Goal: Task Accomplishment & Management: Manage account settings

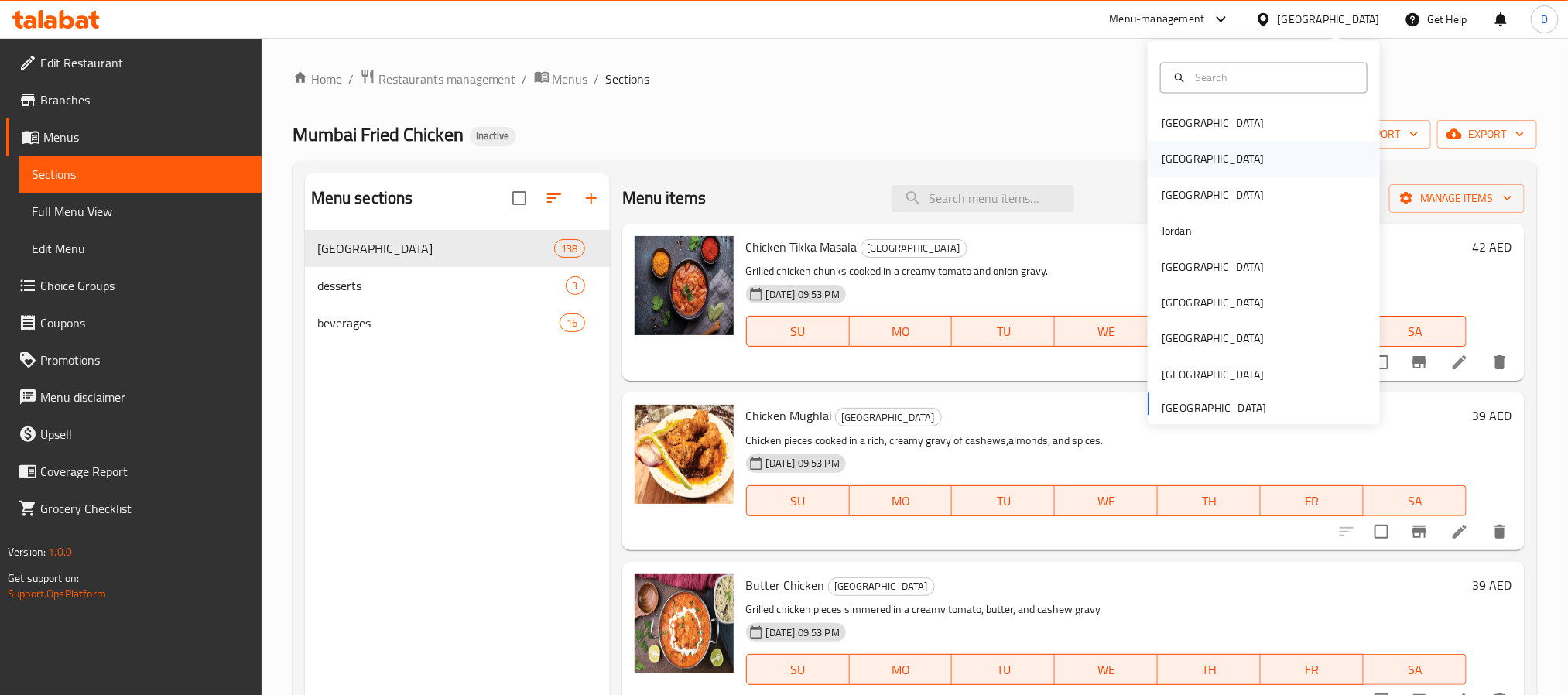
click at [1180, 152] on div "[GEOGRAPHIC_DATA]" at bounding box center [1212, 159] width 127 height 35
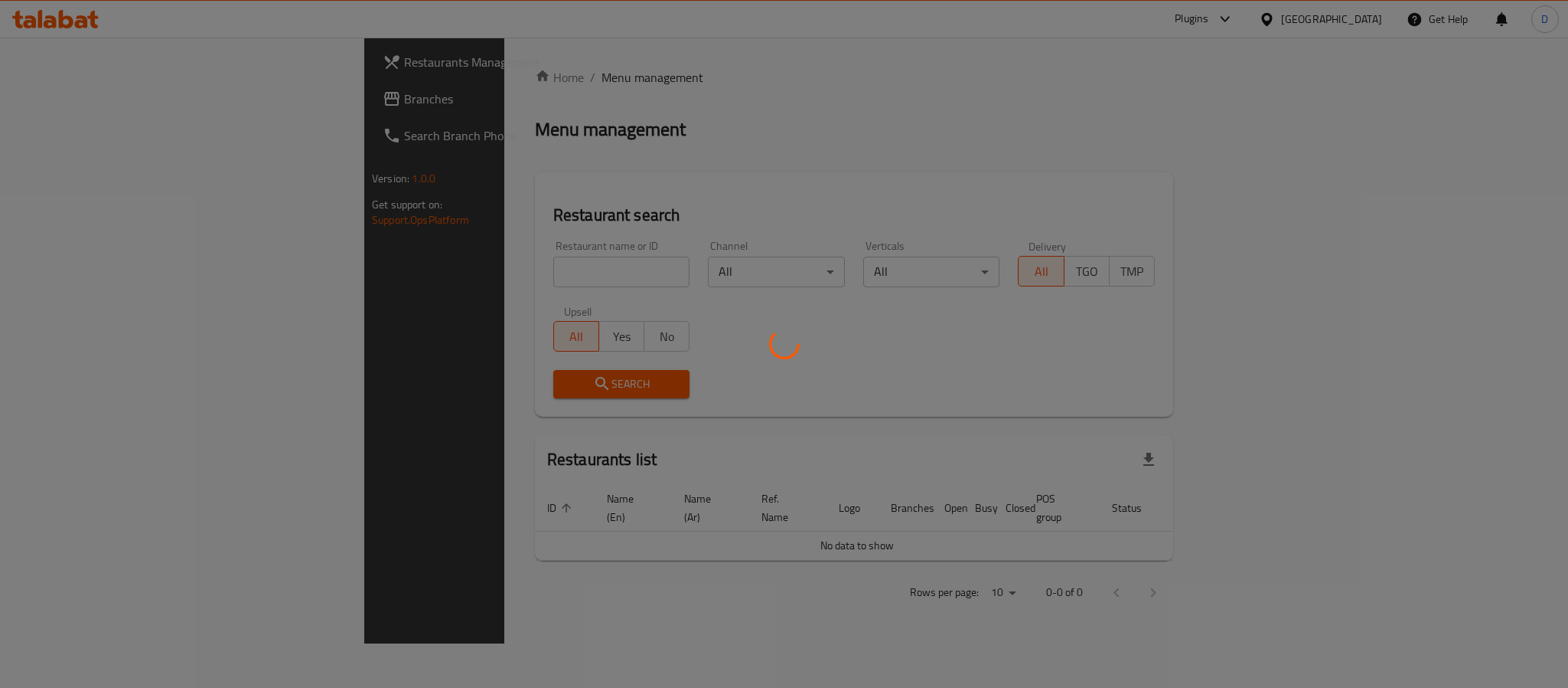
click at [1194, 43] on div at bounding box center [784, 344] width 1568 height 688
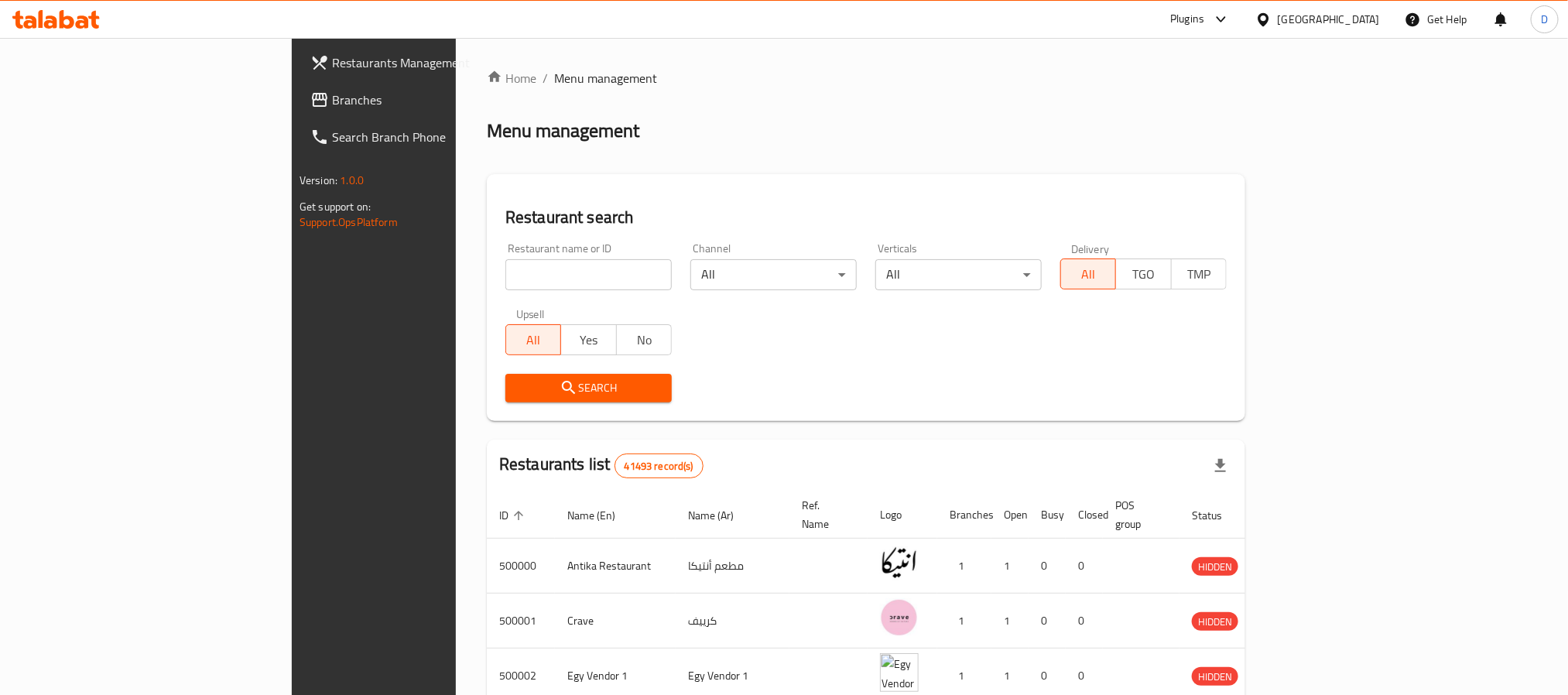
click at [1204, 22] on div "Plugins" at bounding box center [1187, 18] width 34 height 18
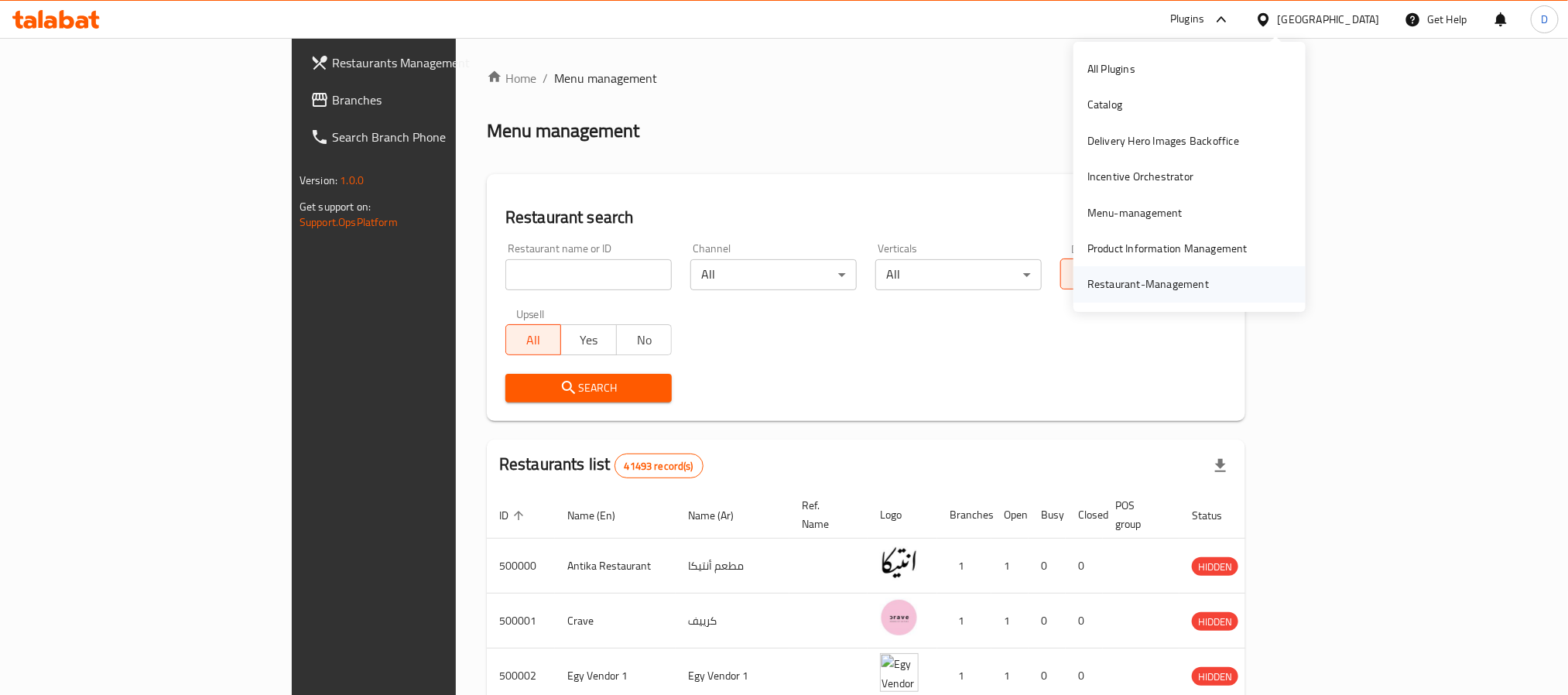
click at [1182, 290] on div "Restaurant-Management" at bounding box center [1148, 283] width 121 height 17
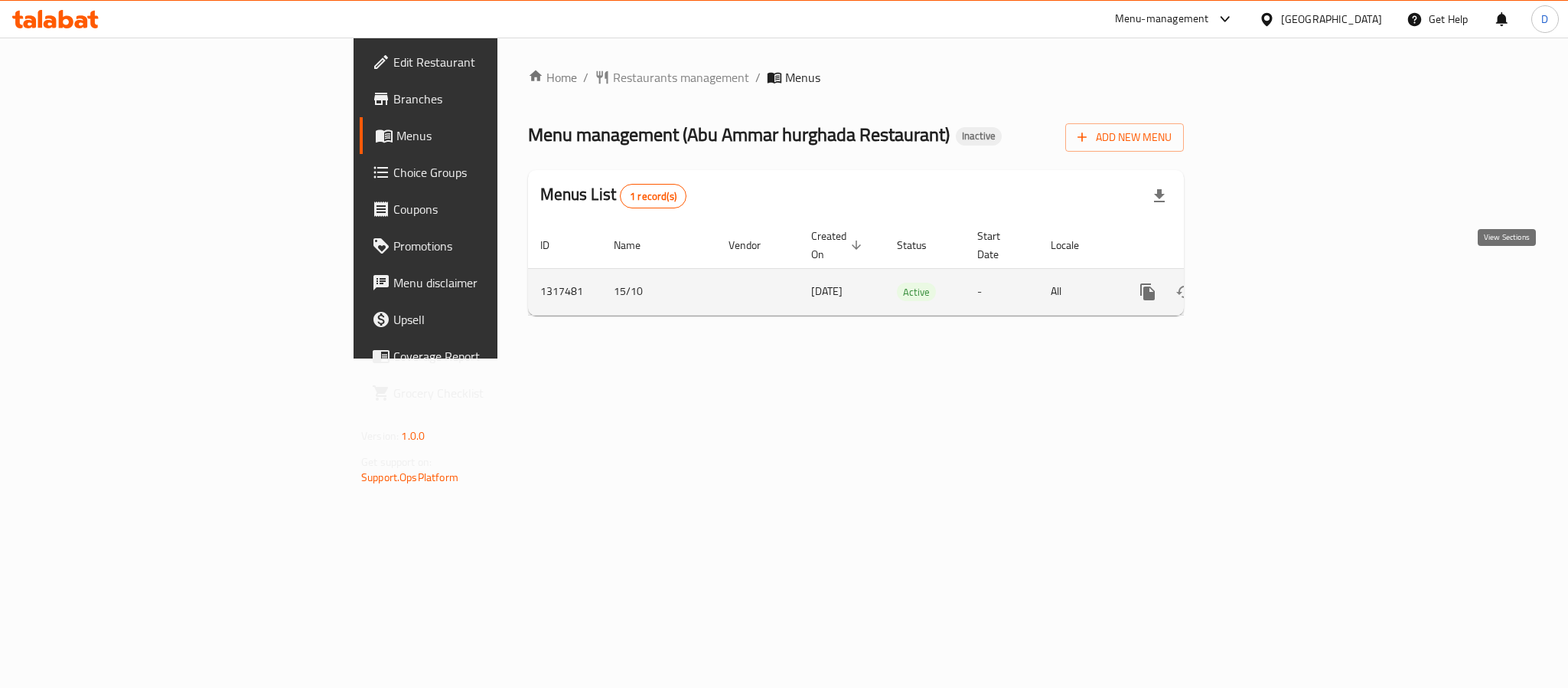
click at [1276, 288] on link "enhanced table" at bounding box center [1258, 291] width 37 height 37
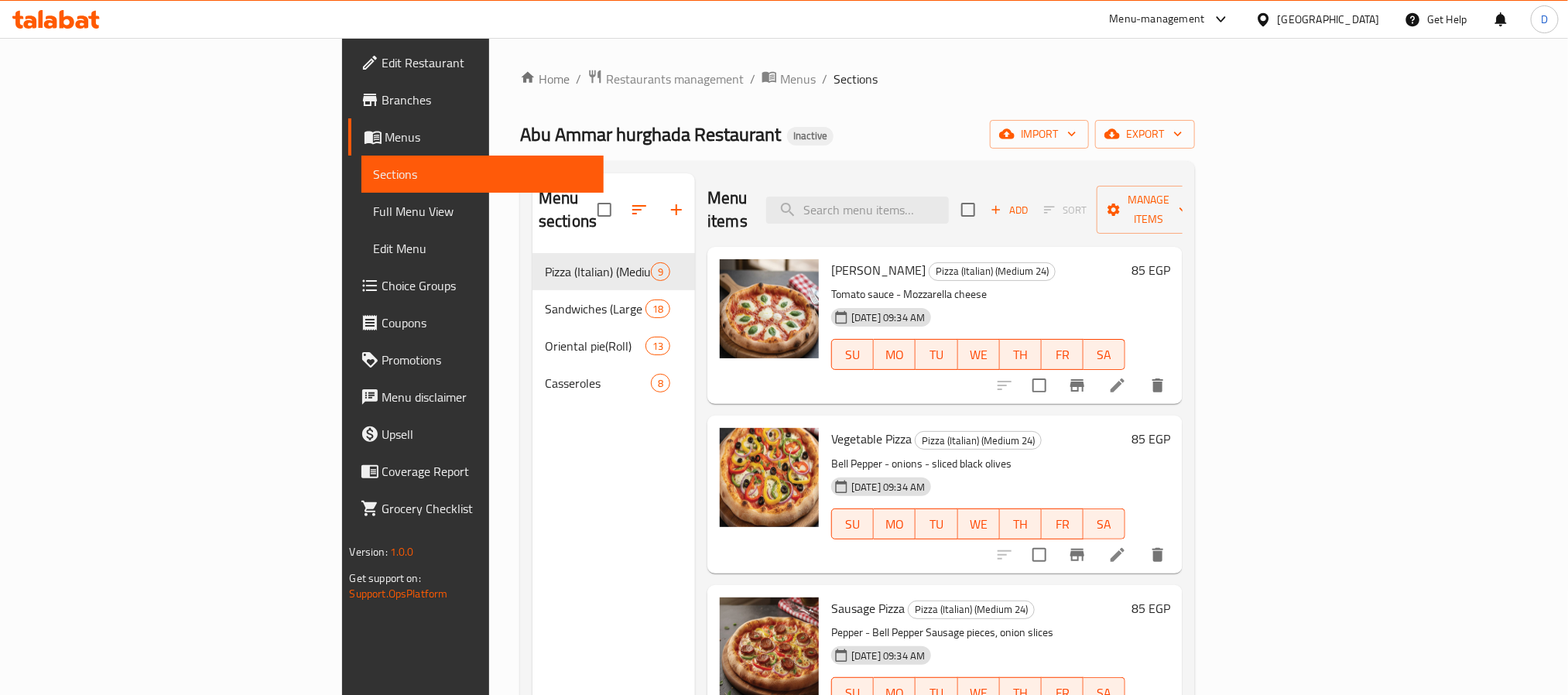
click at [1040, 127] on div "Abu Ammar hurghada Restaurant Inactive import export" at bounding box center [858, 134] width 675 height 29
click at [374, 218] on span "Full Menu View" at bounding box center [482, 211] width 217 height 18
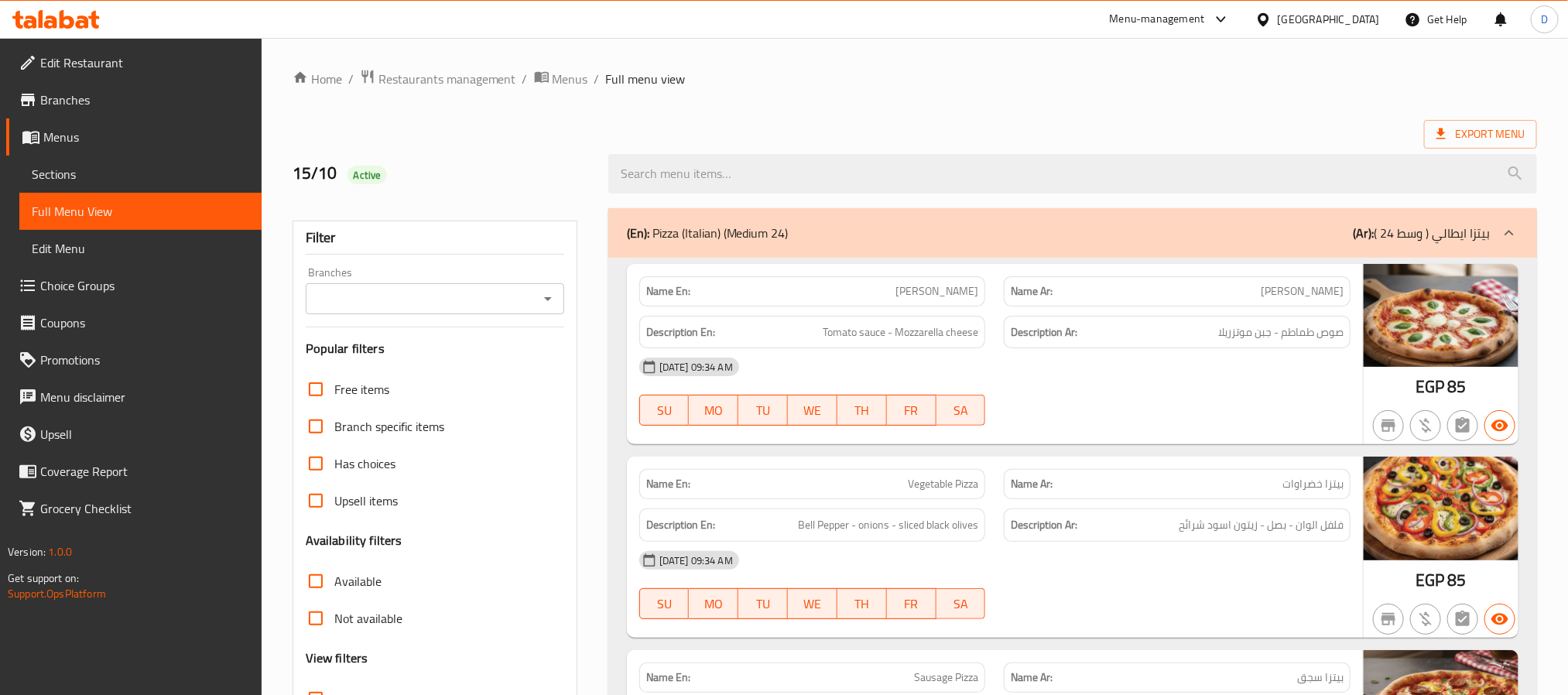
drag, startPoint x: 1180, startPoint y: 399, endPoint x: 943, endPoint y: 441, distance: 240.7
click at [1180, 399] on div "15-10-2025 09:34 AM SU MO TU WE TH FR SA" at bounding box center [995, 391] width 730 height 87
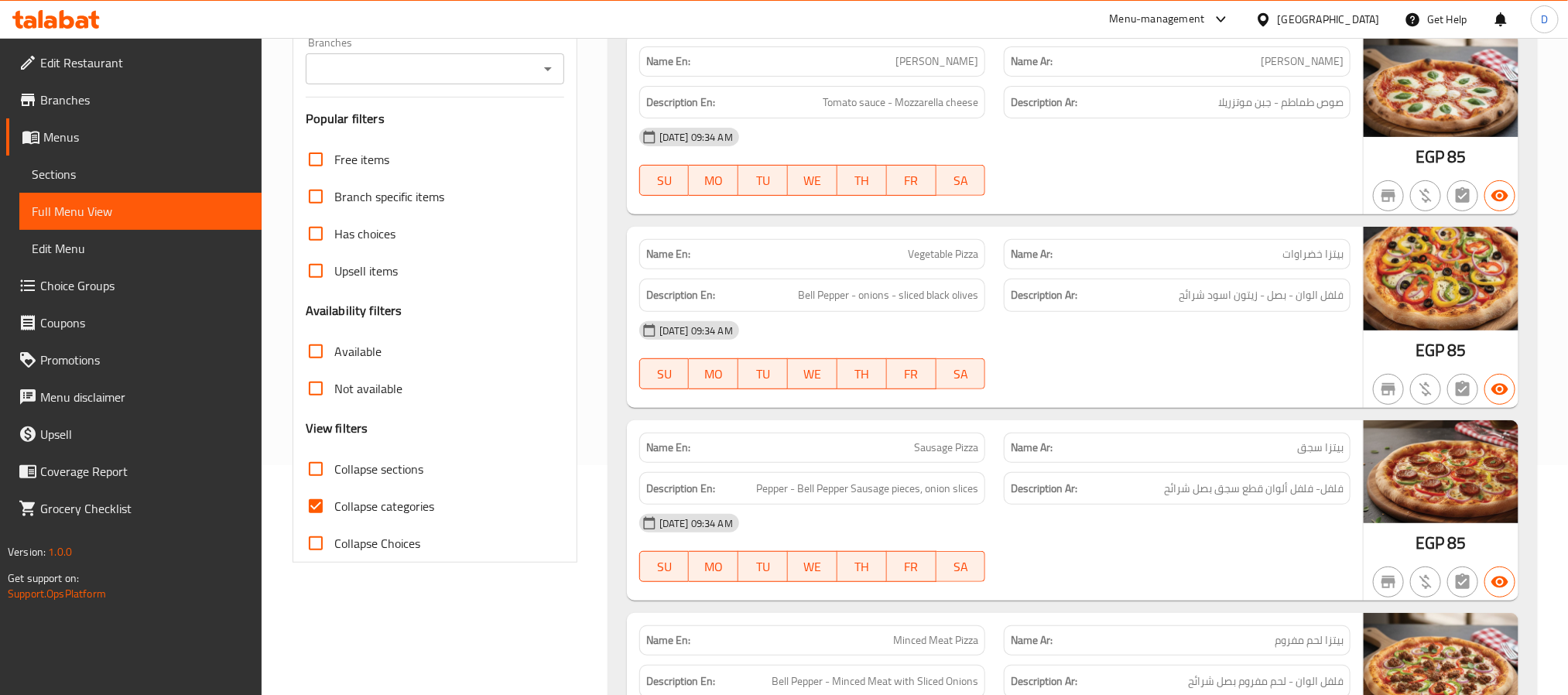
scroll to position [232, 0]
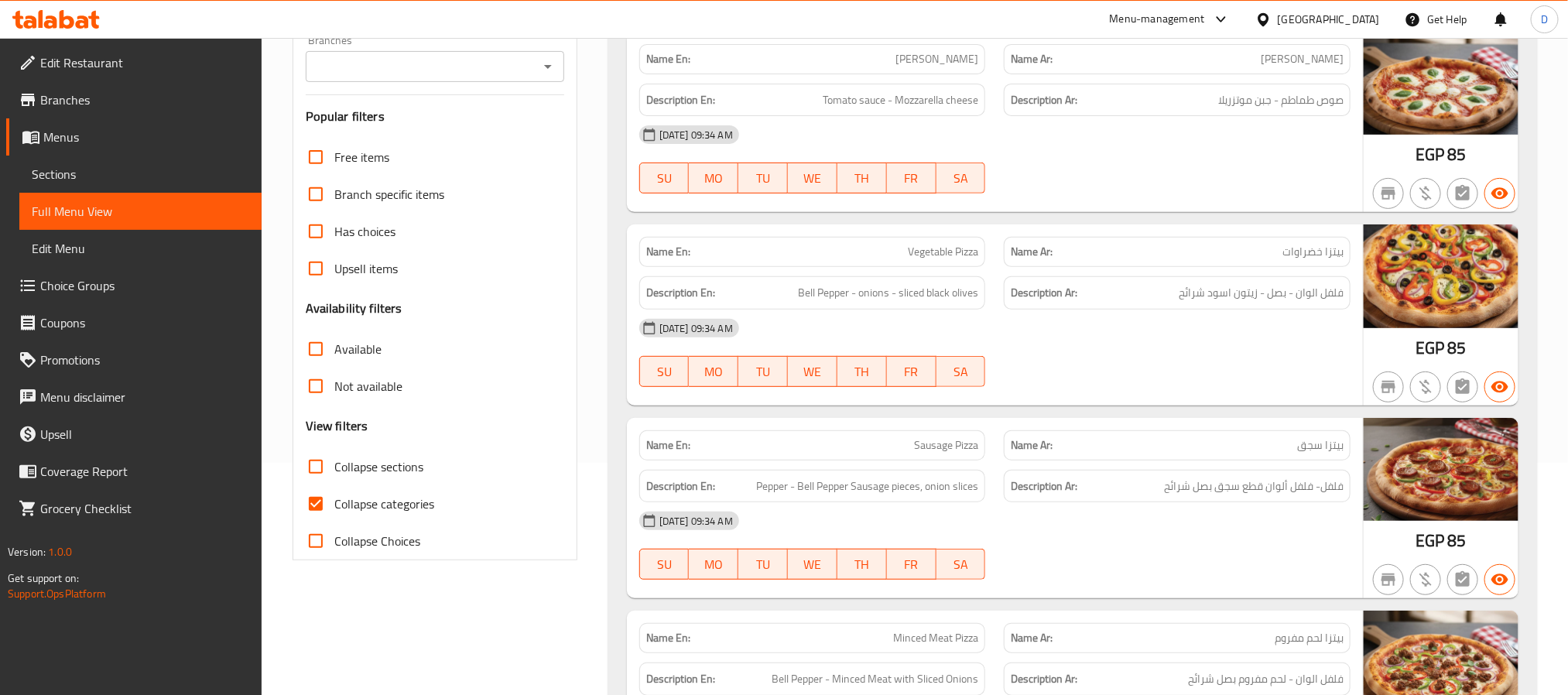
click at [414, 509] on span "Collapse categories" at bounding box center [384, 503] width 100 height 18
click at [334, 509] on input "Collapse categories" at bounding box center [316, 503] width 37 height 37
checkbox input "false"
click at [417, 460] on span "Collapse sections" at bounding box center [378, 466] width 89 height 18
click at [334, 460] on input "Collapse sections" at bounding box center [316, 467] width 37 height 37
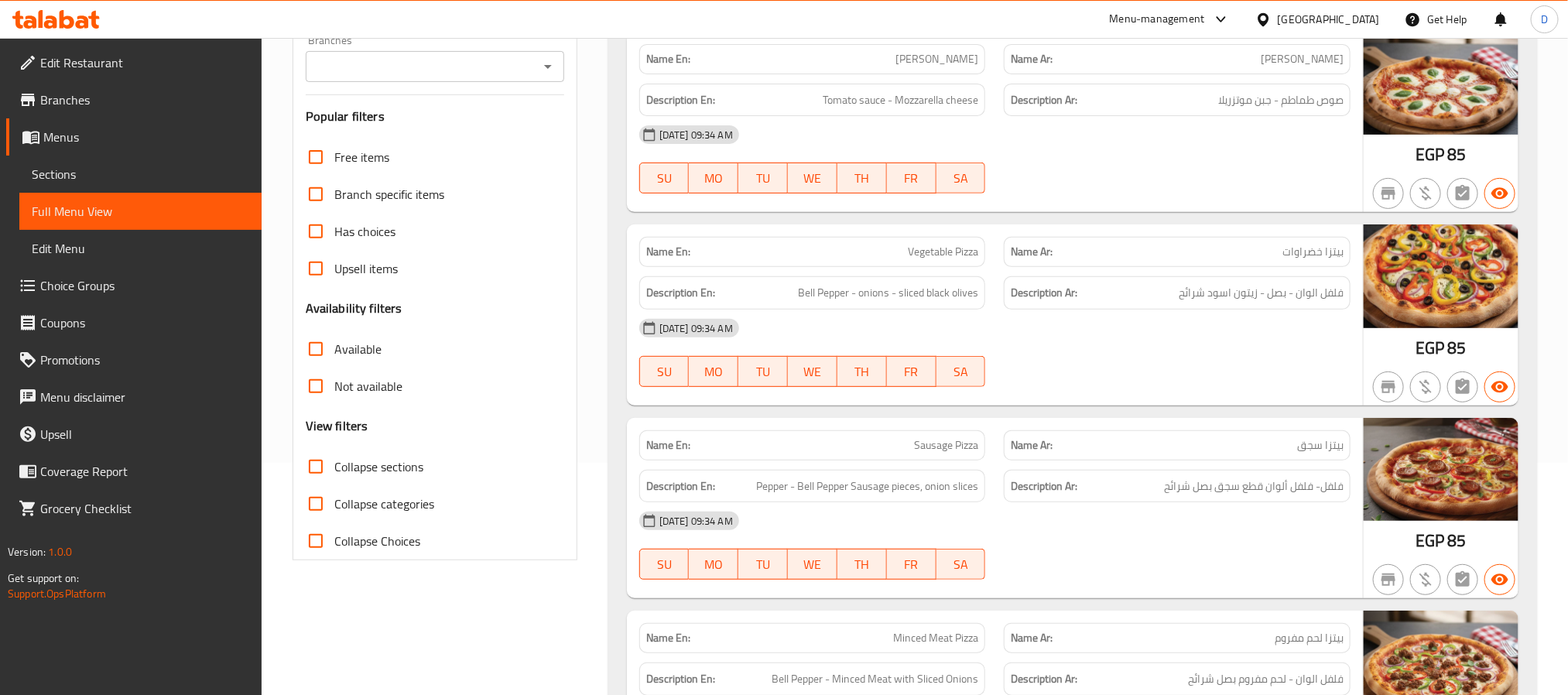
checkbox input "true"
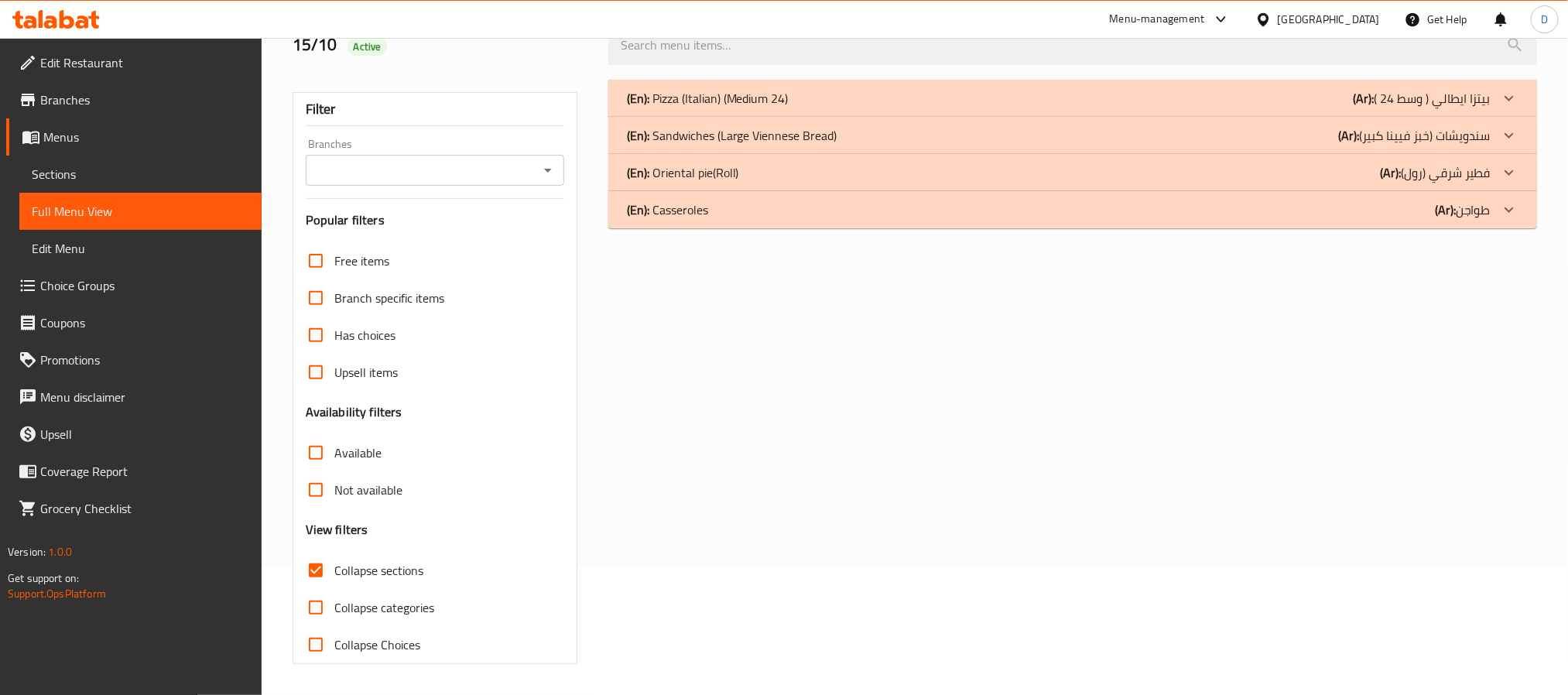
scroll to position [130, 0]
click at [1079, 89] on div "(En): Pizza (Italian) (Medium 24) (Ar): بيتزا ايطالي ( وسط 24 )" at bounding box center [1058, 98] width 863 height 18
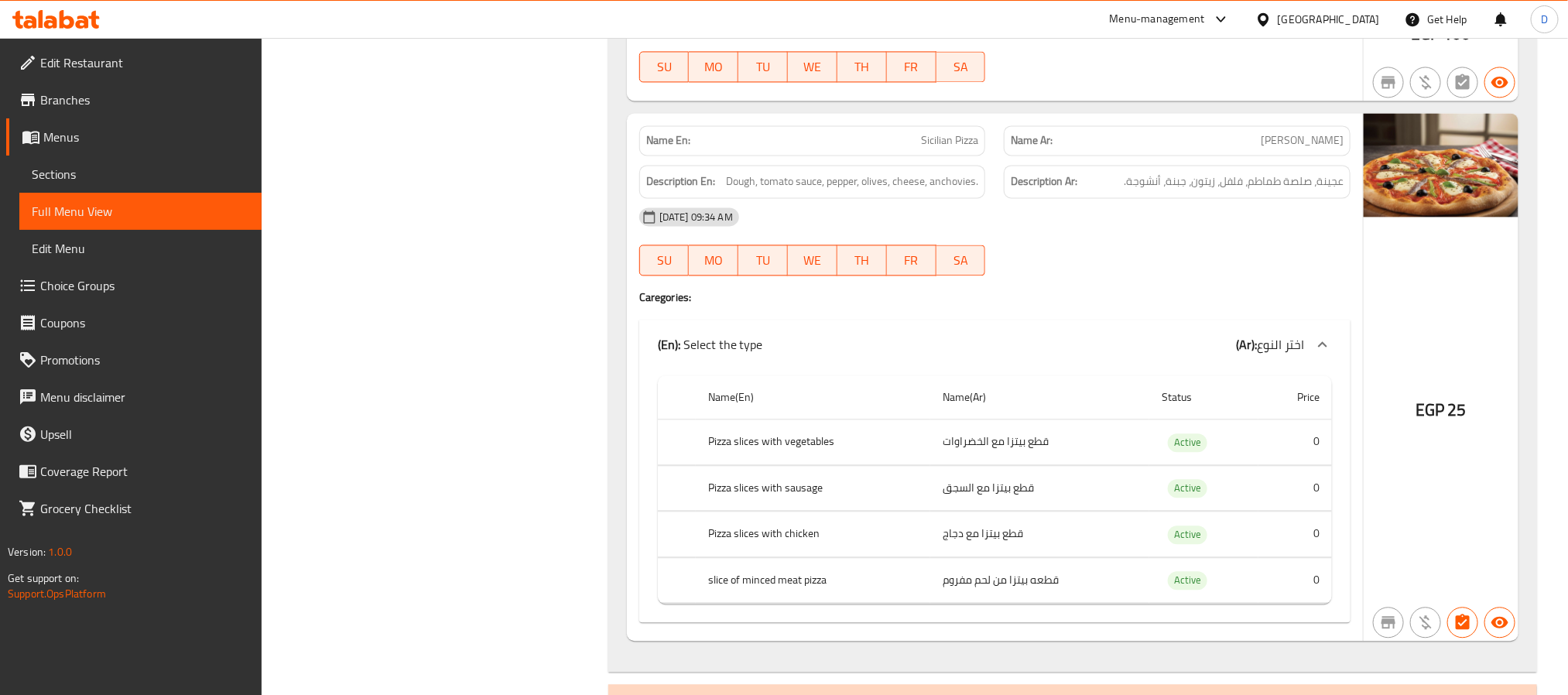
scroll to position [1755, 0]
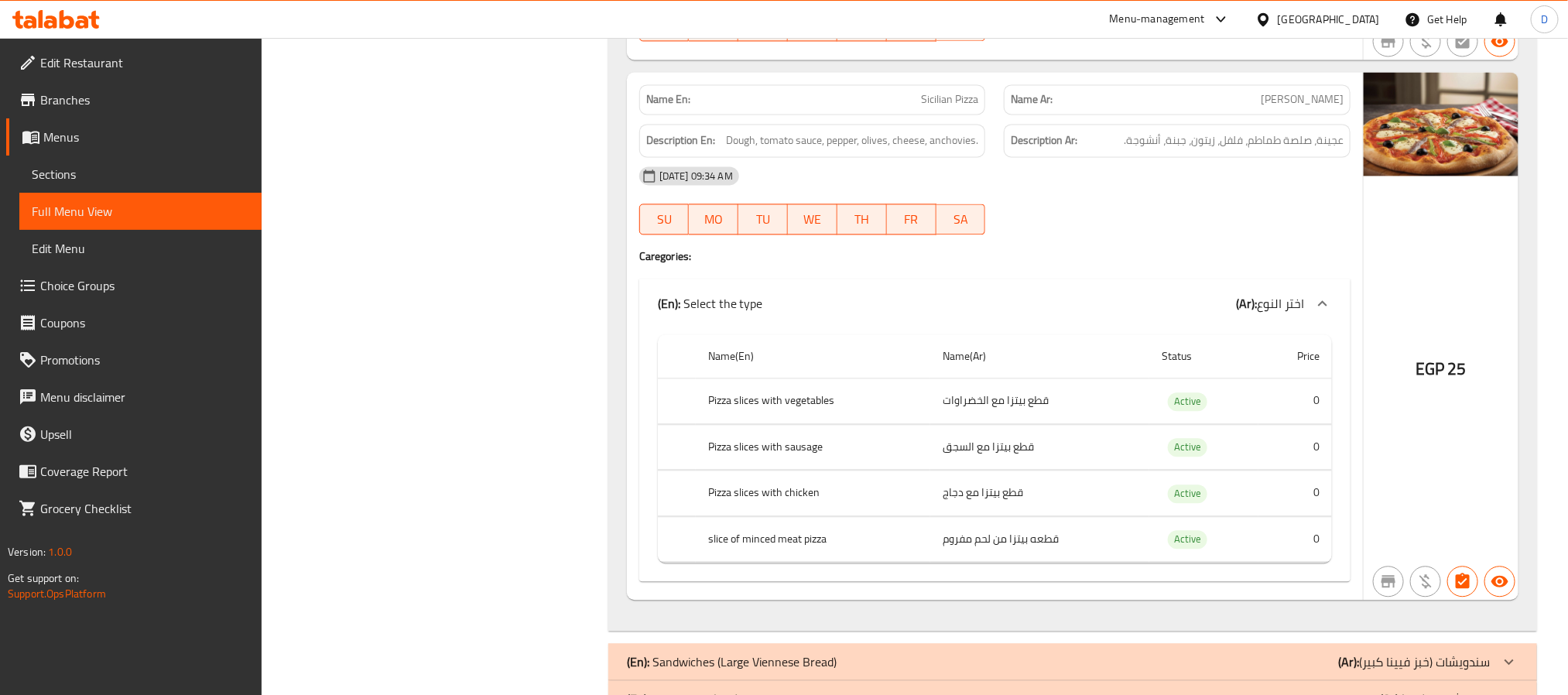
click at [936, 107] on span "Sicilian Pizza" at bounding box center [949, 99] width 57 height 16
copy span "Sicilian"
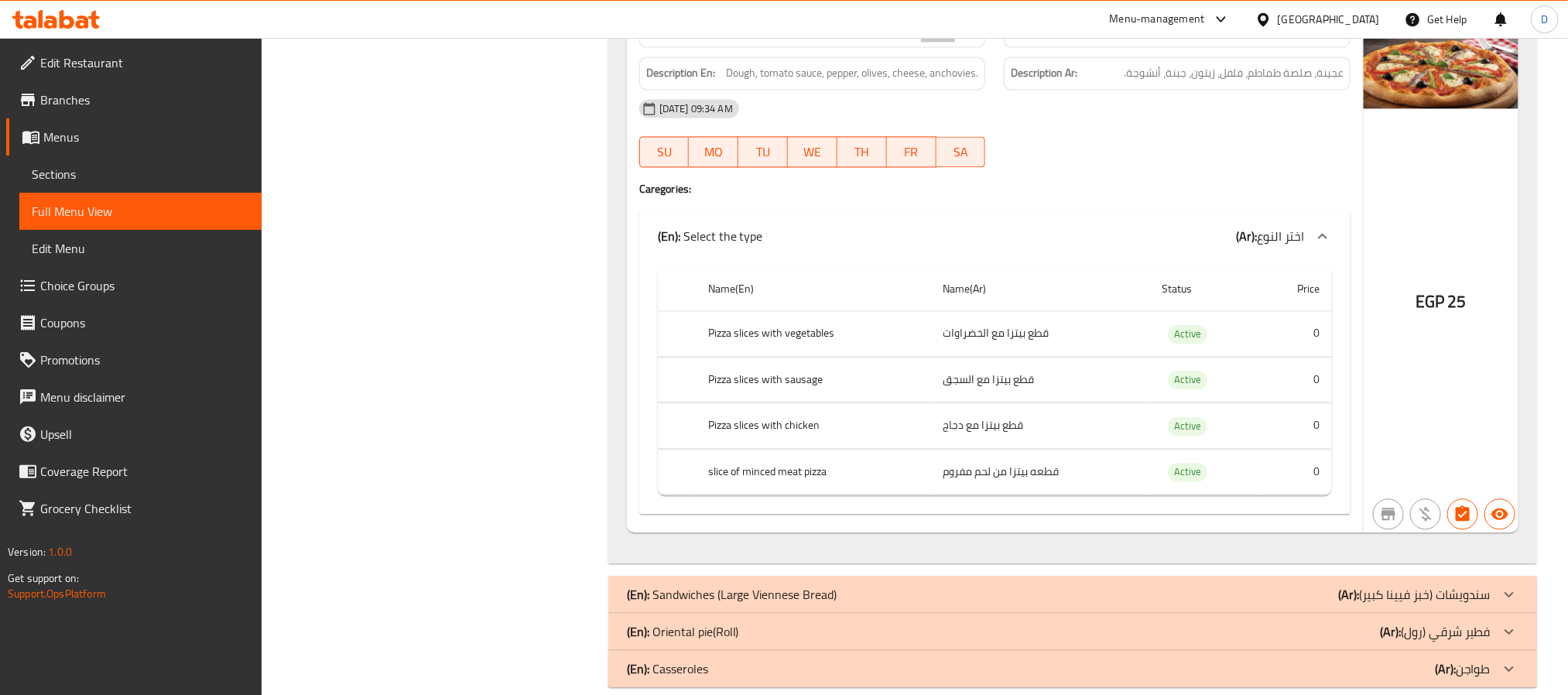
scroll to position [1859, 0]
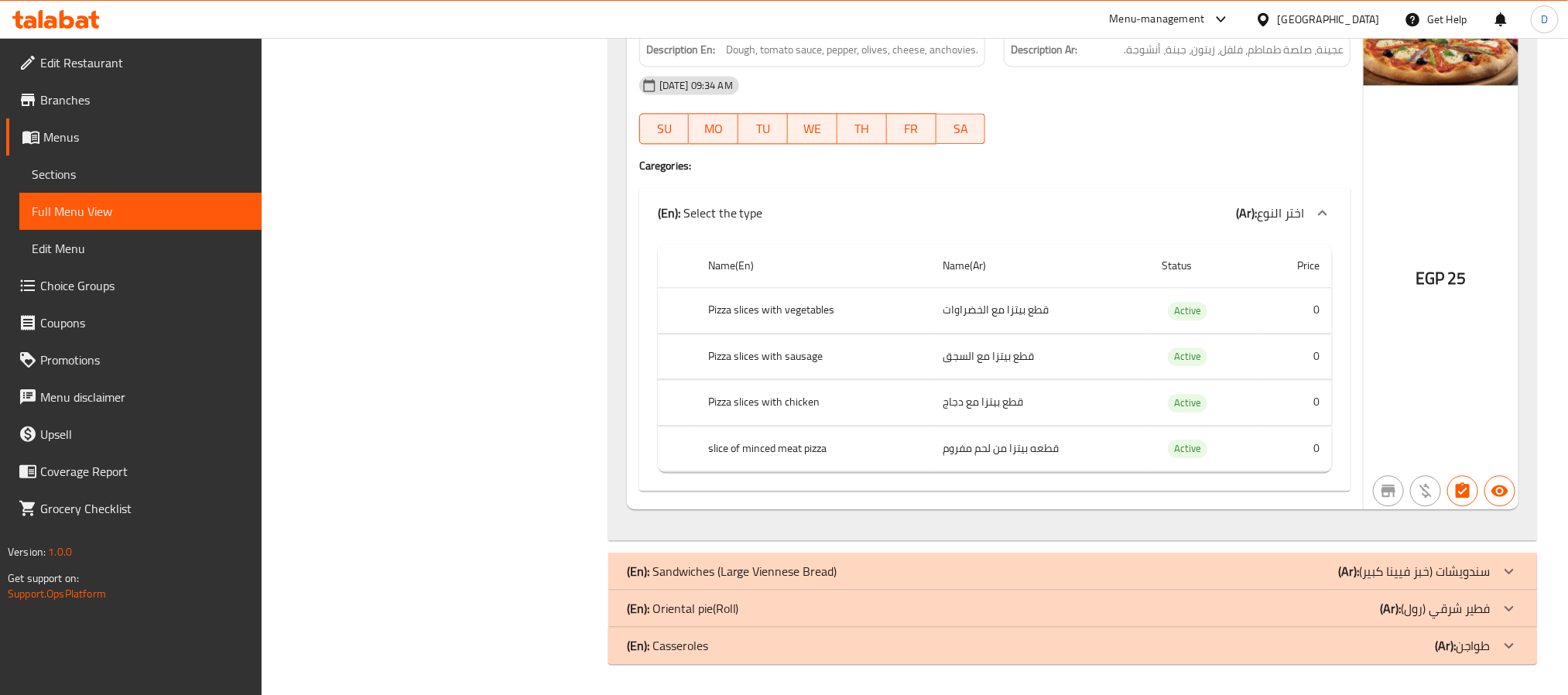
click at [1210, 559] on div "(En): Sandwiches (Large Viennese Bread) (Ar): سندويشات (خبز فيينا كبير)" at bounding box center [1072, 571] width 928 height 37
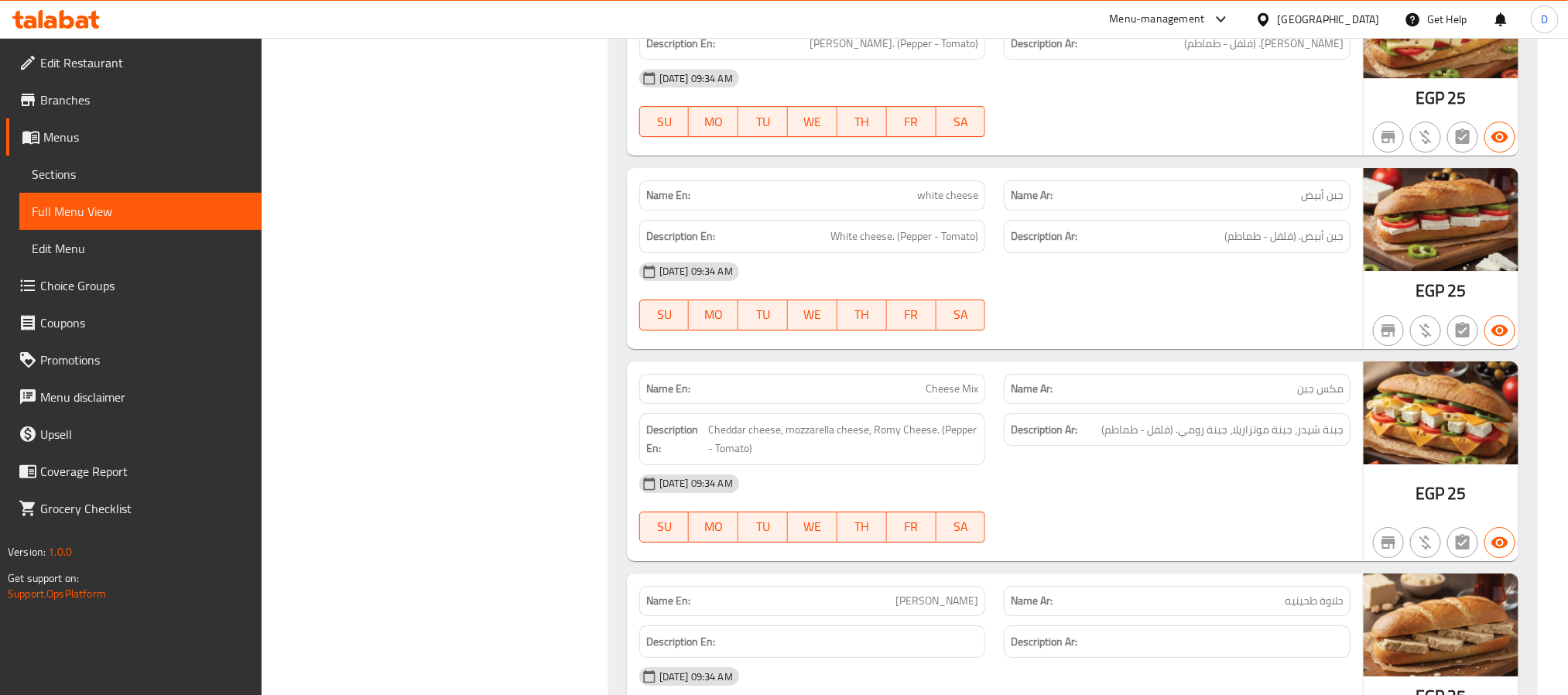
scroll to position [2672, 0]
click at [954, 396] on span "Cheese Mix" at bounding box center [952, 387] width 53 height 16
click at [950, 396] on span "Cheese Mix" at bounding box center [952, 387] width 53 height 16
copy span "Cheese"
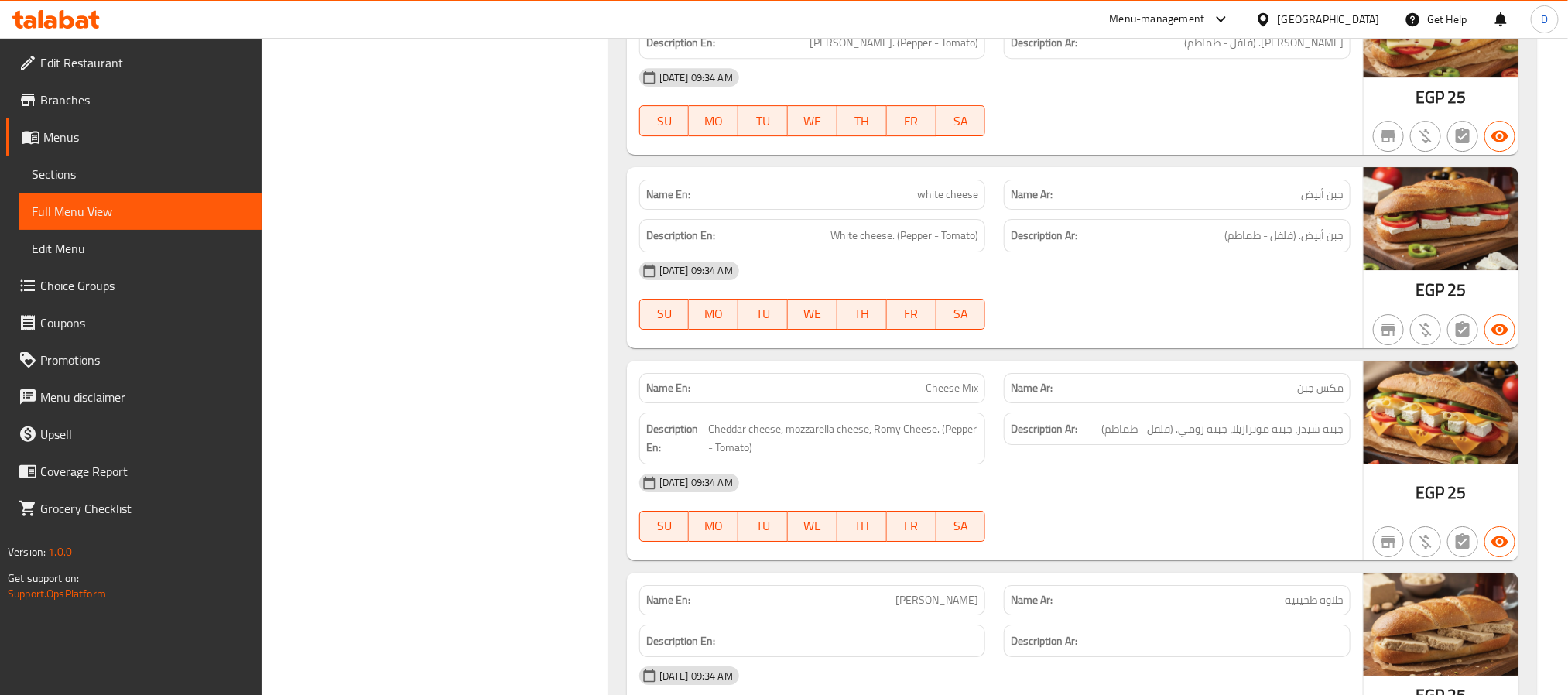
click at [973, 396] on span "Cheese Mix" at bounding box center [952, 387] width 53 height 16
copy span "Cheese Mix"
drag, startPoint x: 940, startPoint y: 453, endPoint x: 966, endPoint y: 469, distance: 30.5
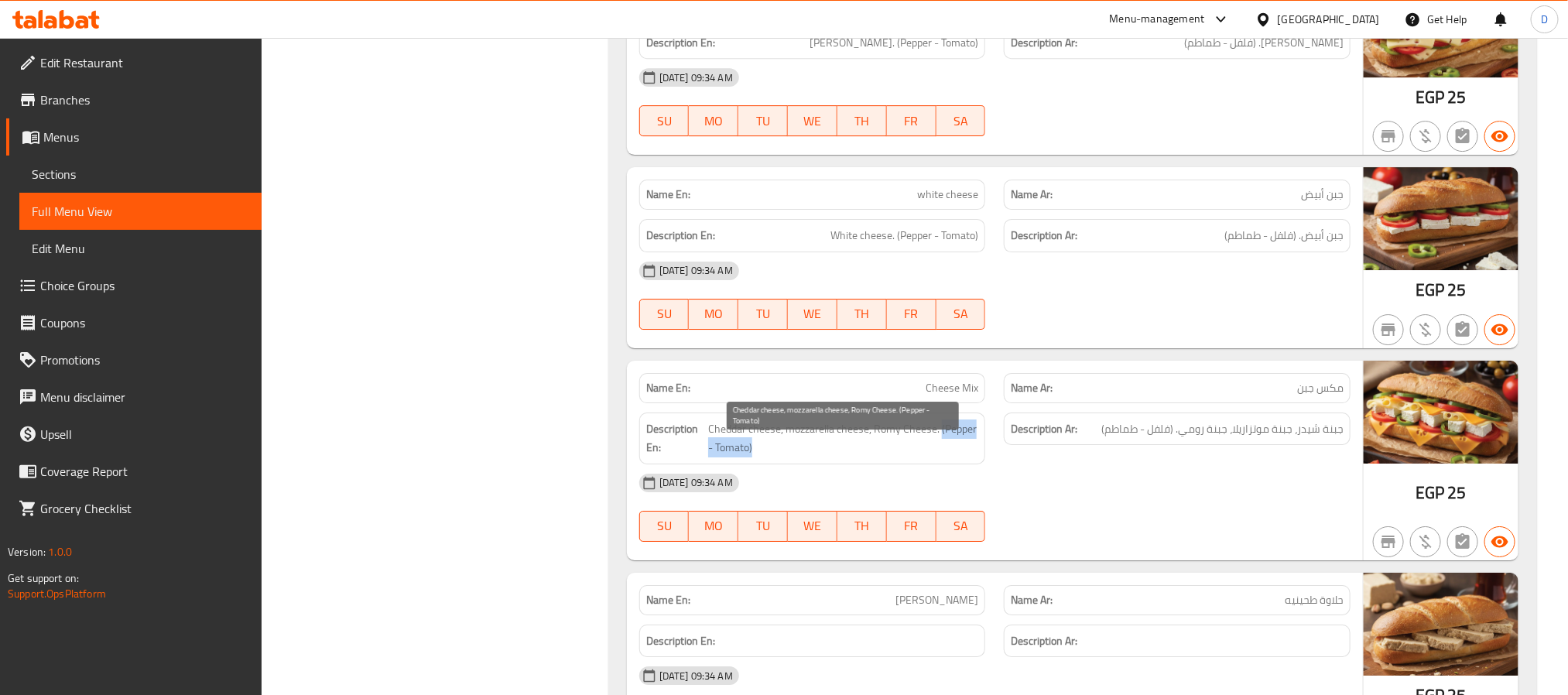
click at [966, 457] on span "Cheddar cheese, mozzarella cheese, Romy Cheese. (Pepper - Tomato)" at bounding box center [843, 438] width 270 height 38
copy span "(Pepper - Tomato)"
click at [915, 396] on p "Name En: Cheese Mix" at bounding box center [812, 387] width 333 height 16
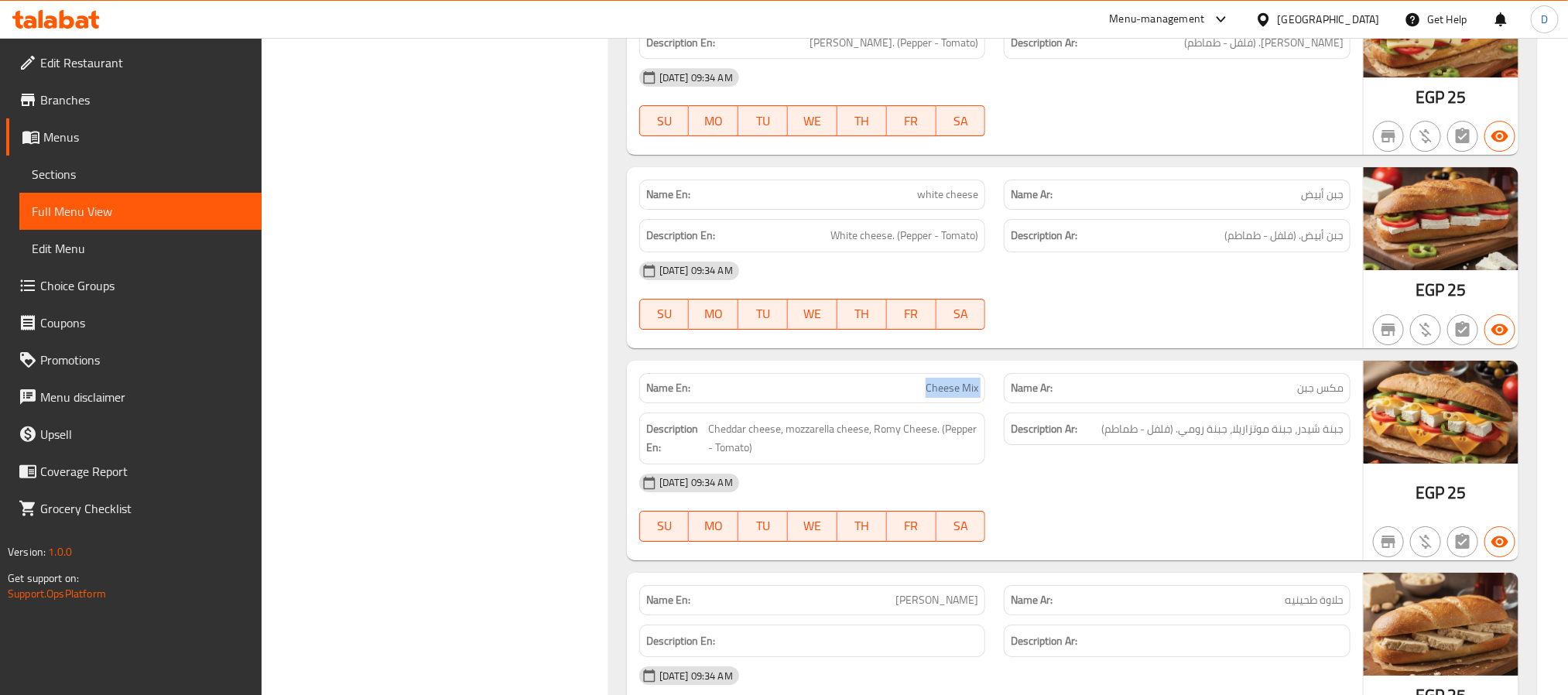
copy span "Cheese Mix"
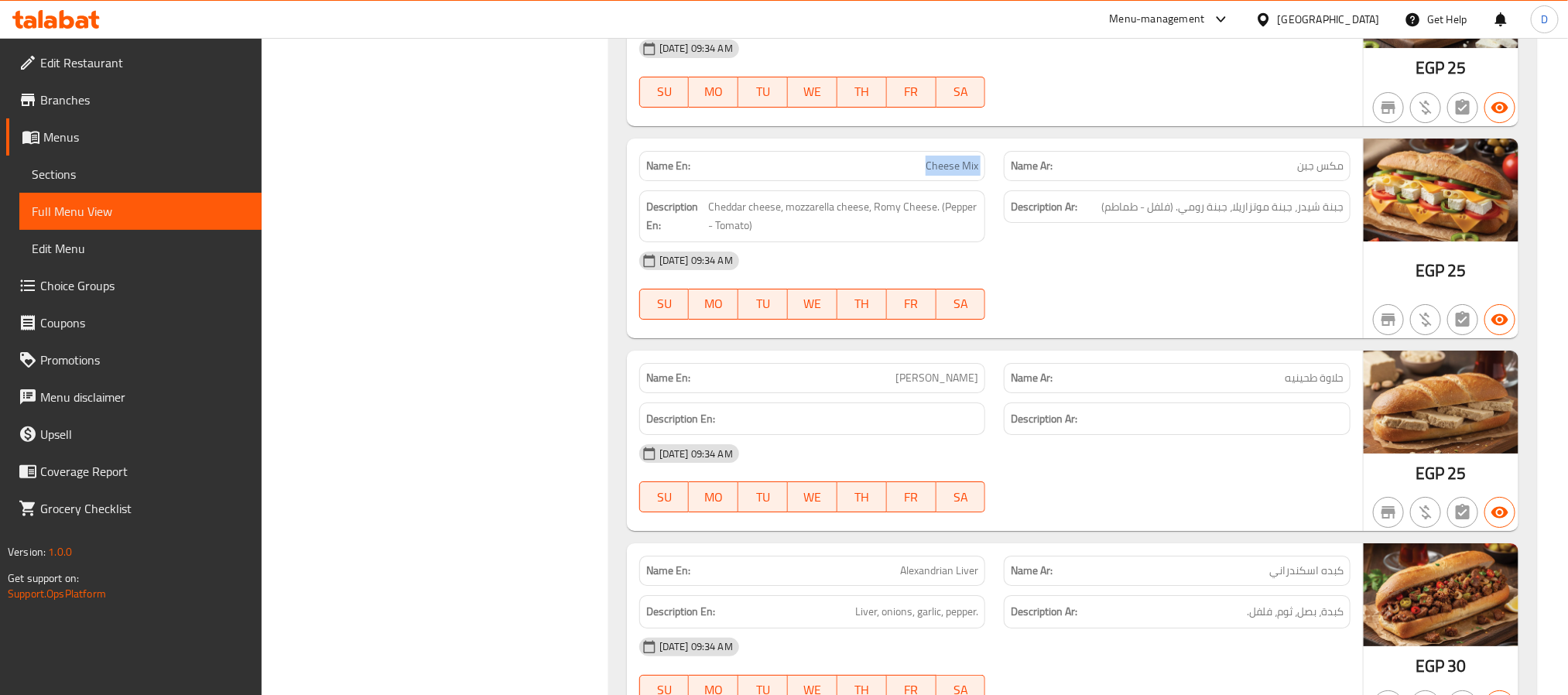
scroll to position [2904, 0]
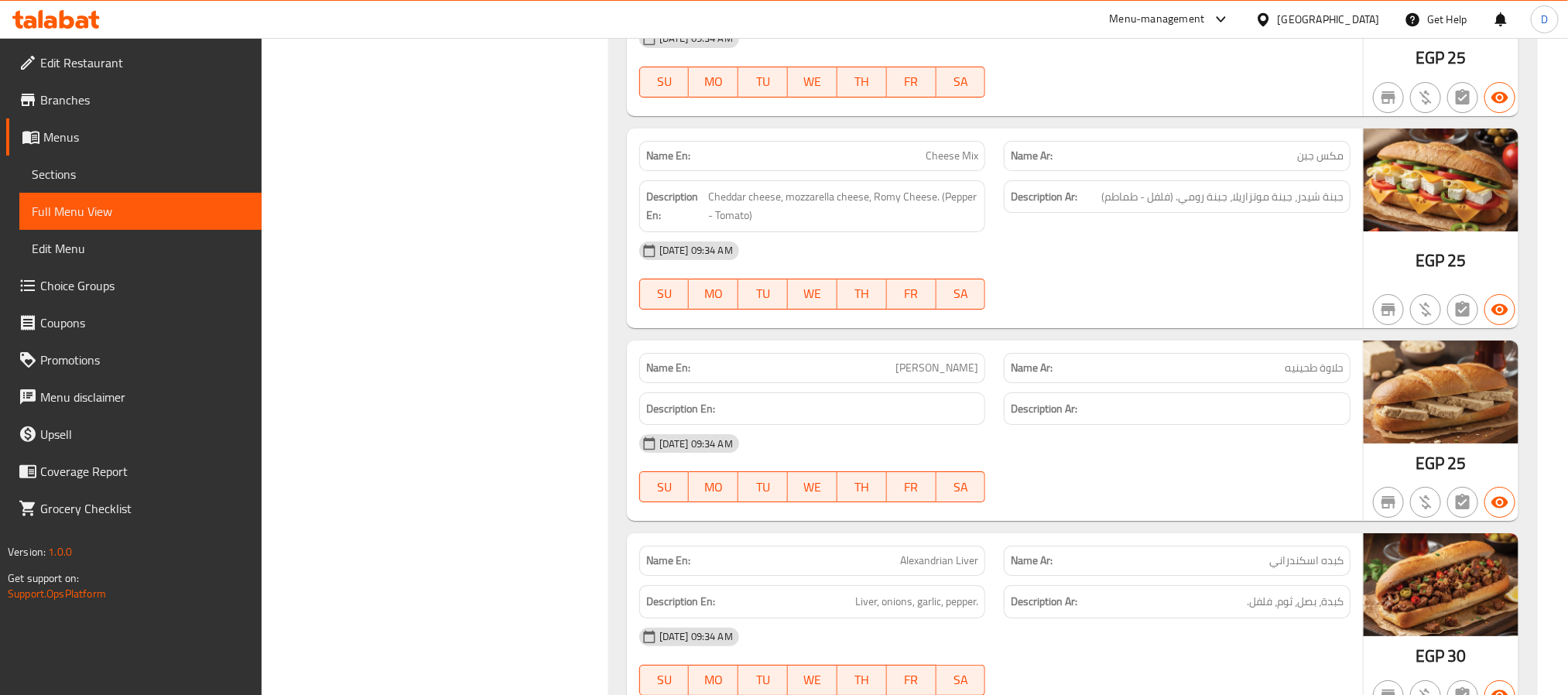
click at [1148, 460] on div "15-10-2025 09:34 AM" at bounding box center [995, 443] width 730 height 37
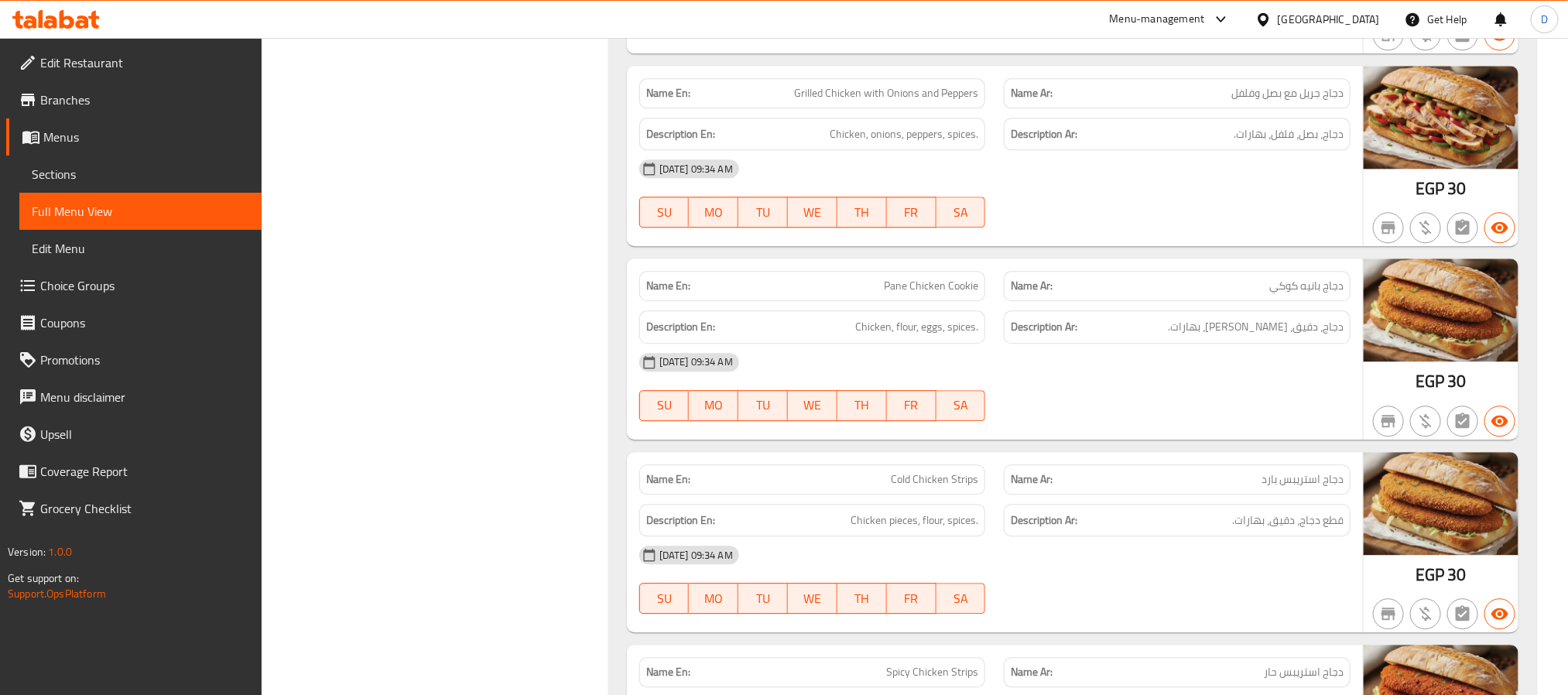
scroll to position [5340, 0]
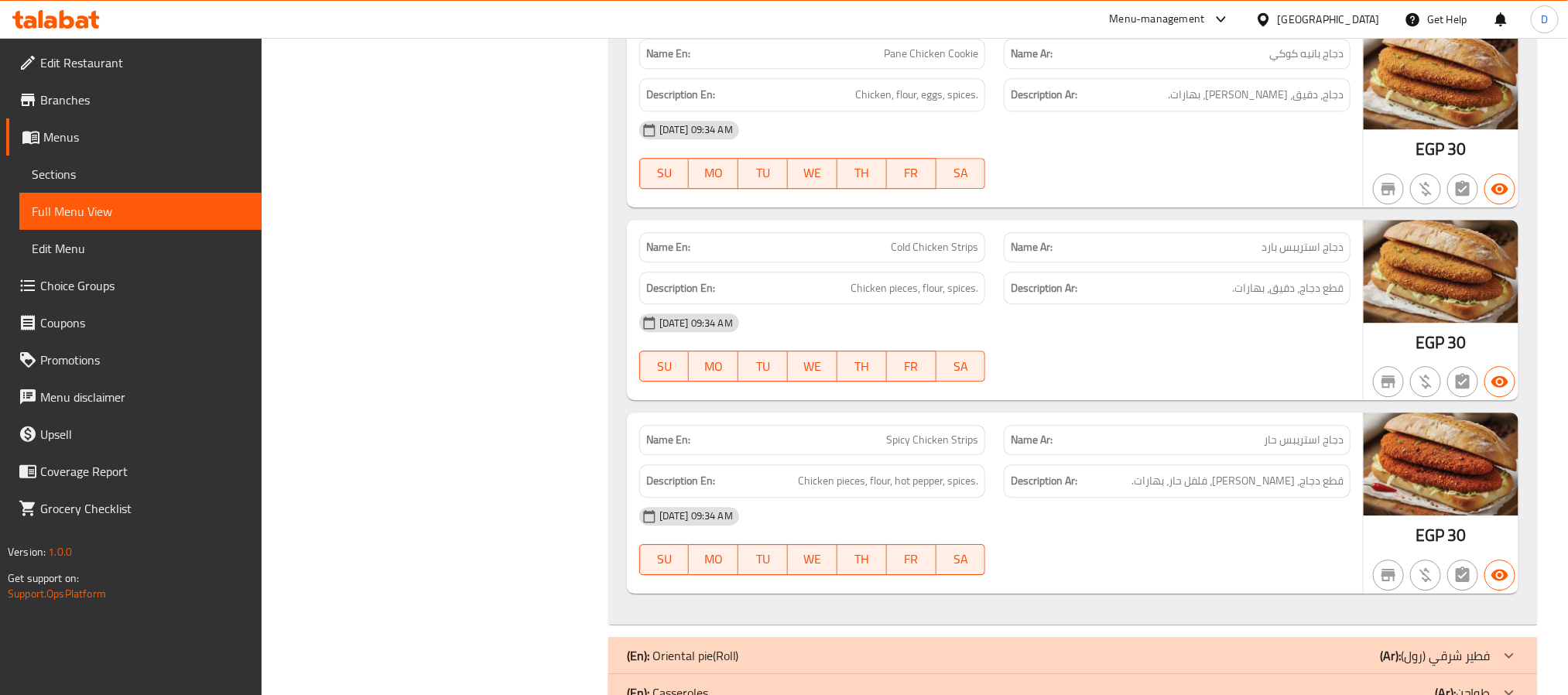
click at [1103, 391] on div at bounding box center [1177, 380] width 366 height 18
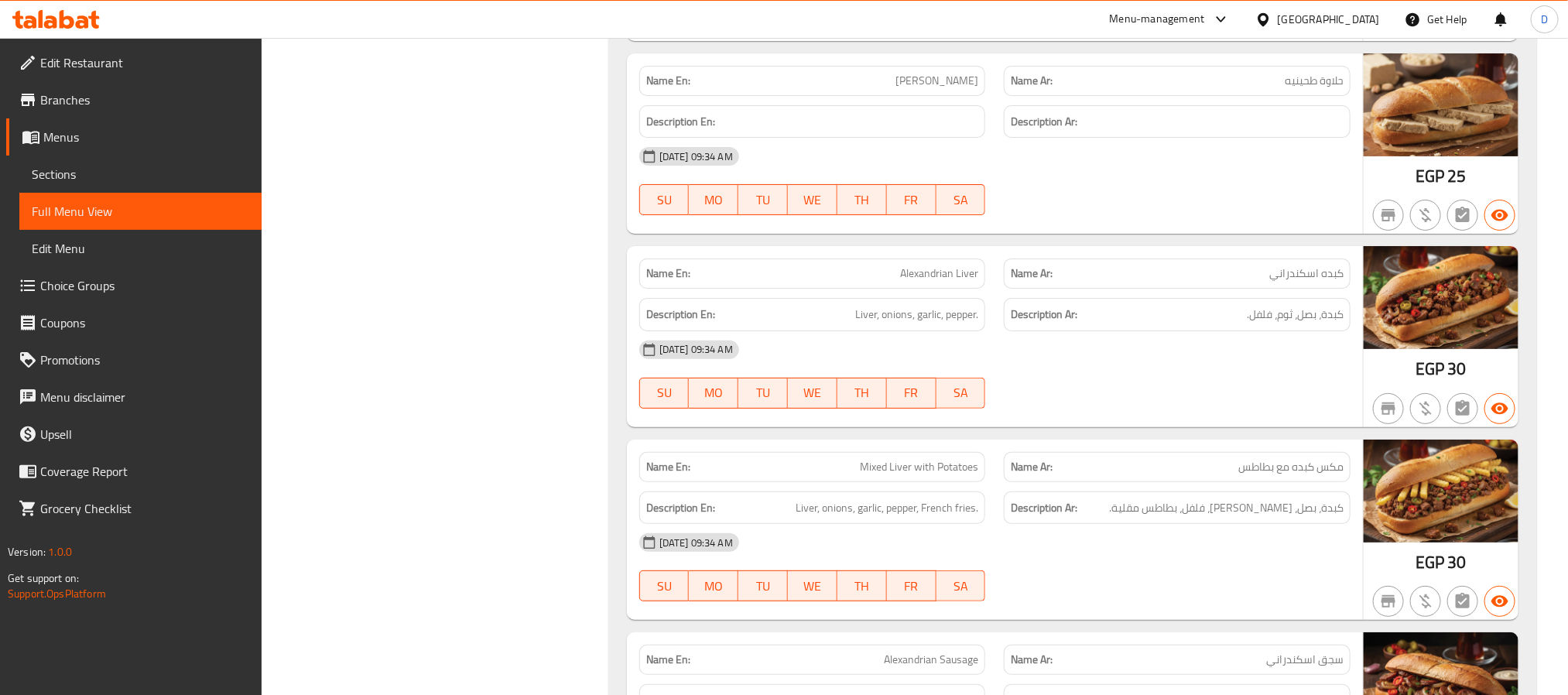
scroll to position [3136, 0]
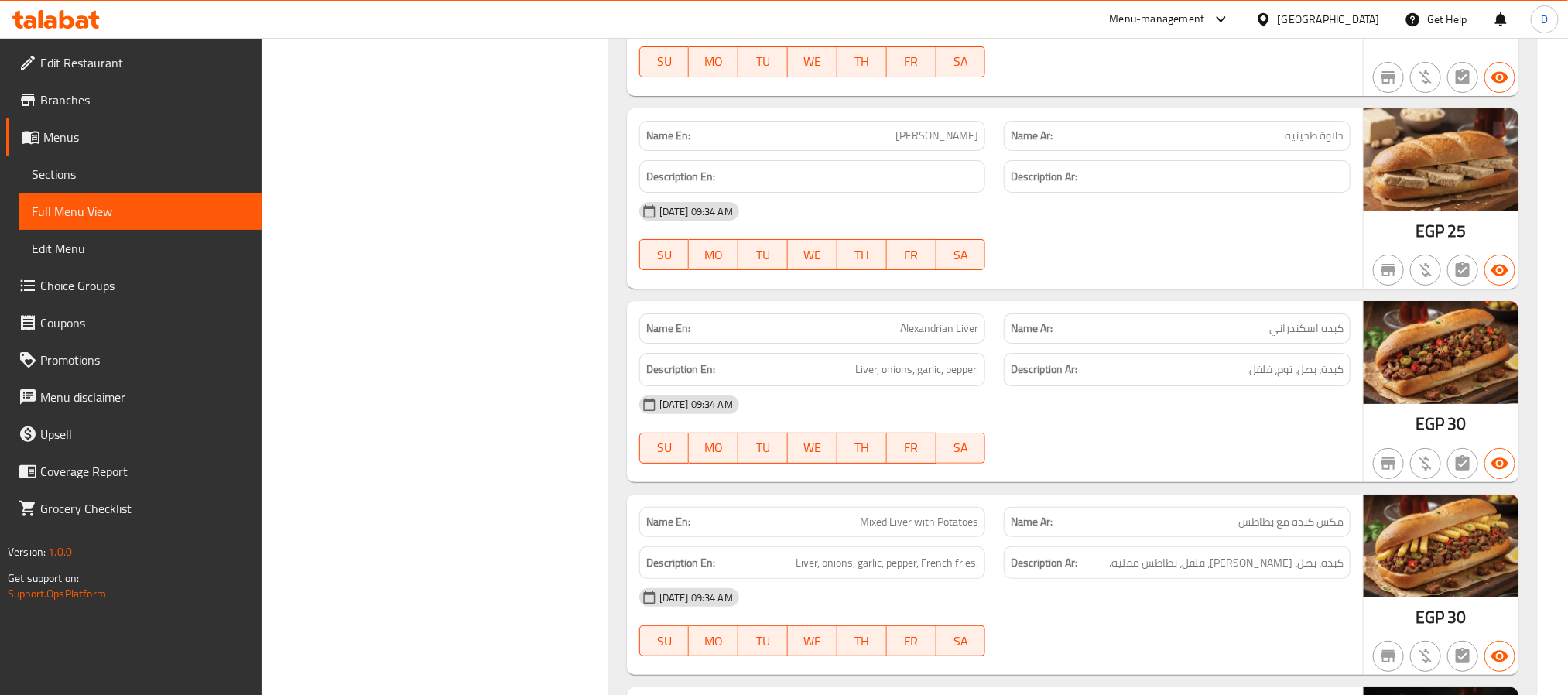
click at [928, 144] on span "Halawa Tahiniya" at bounding box center [937, 135] width 83 height 16
copy span "Halawa"
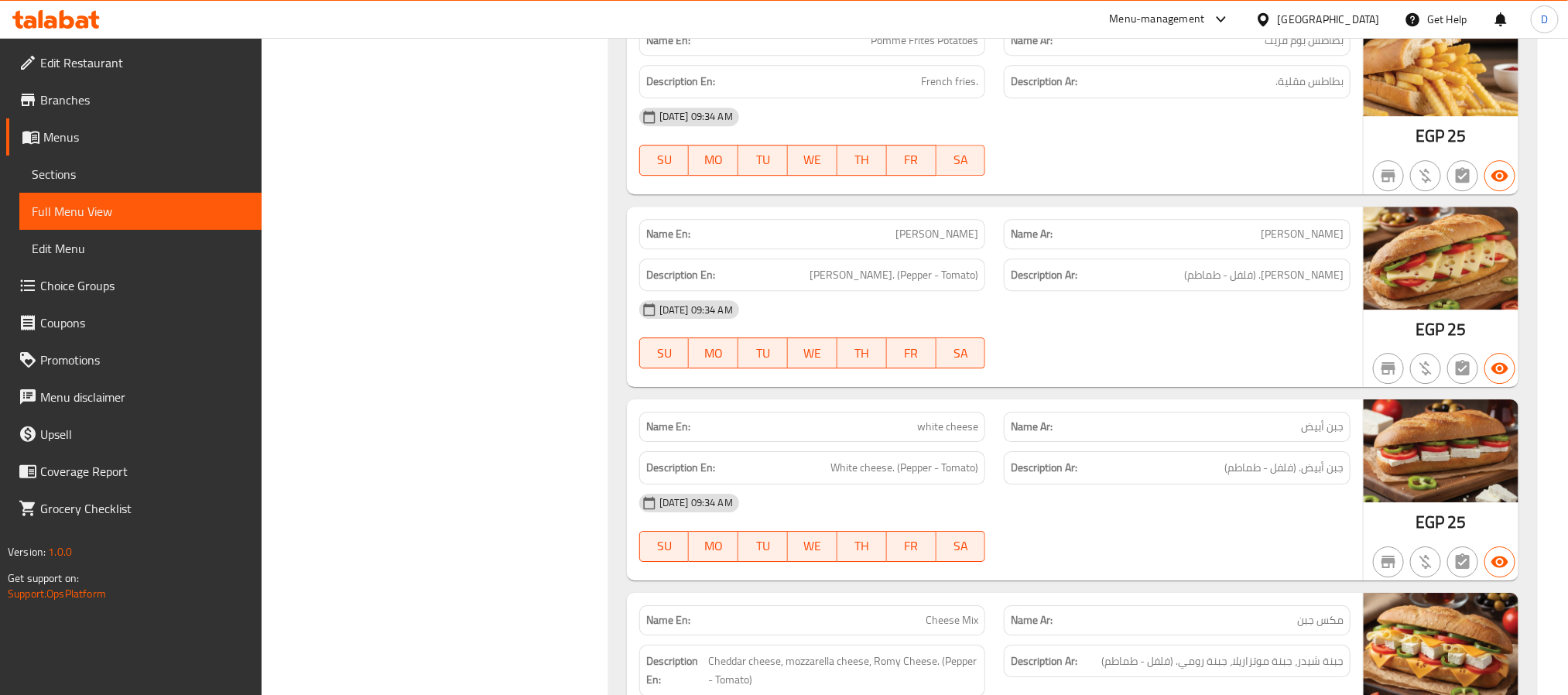
scroll to position [2324, 0]
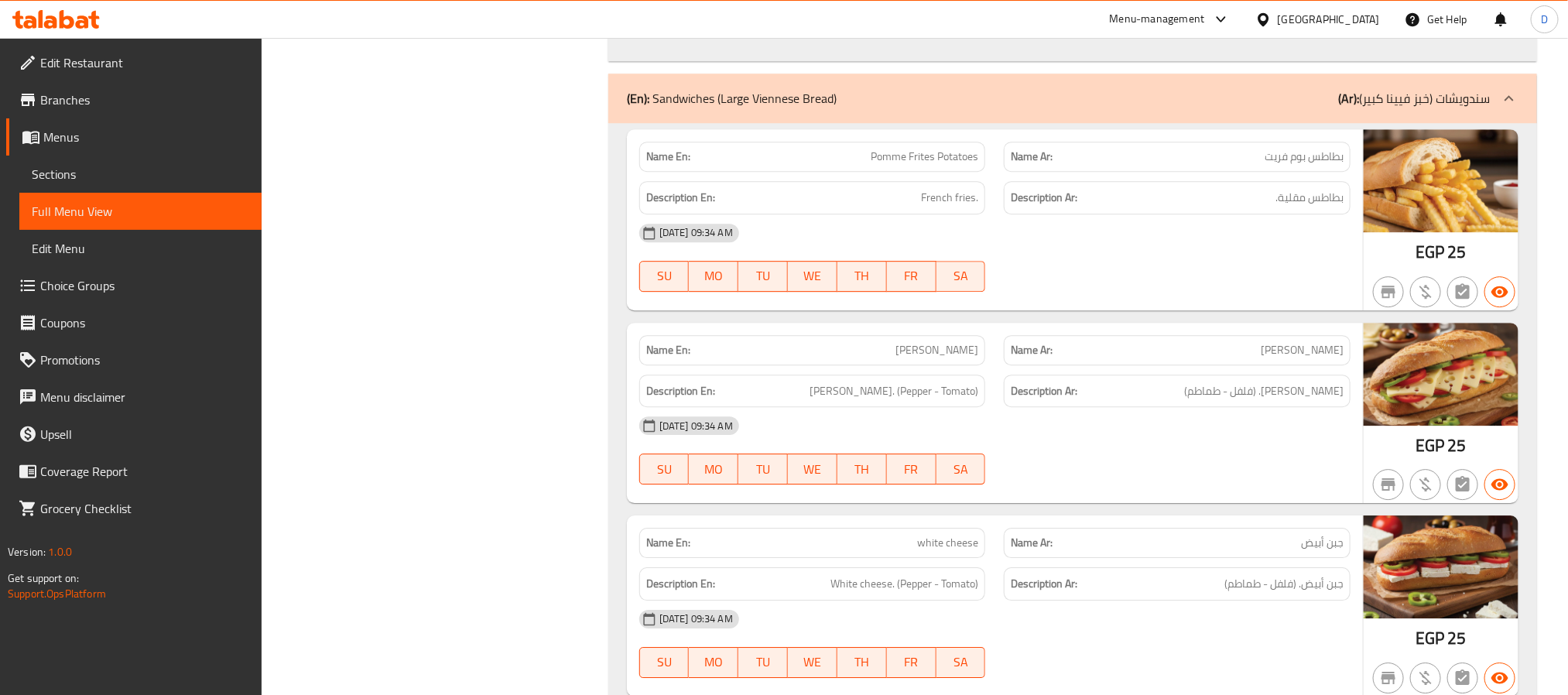
click at [1078, 246] on div "15-10-2025 09:34 AM" at bounding box center [995, 233] width 730 height 37
click at [1034, 102] on div "(En): Sandwiches (Large Viennese Bread) (Ar): سندويشات (خبز فيينا كبير)" at bounding box center [1072, 98] width 928 height 49
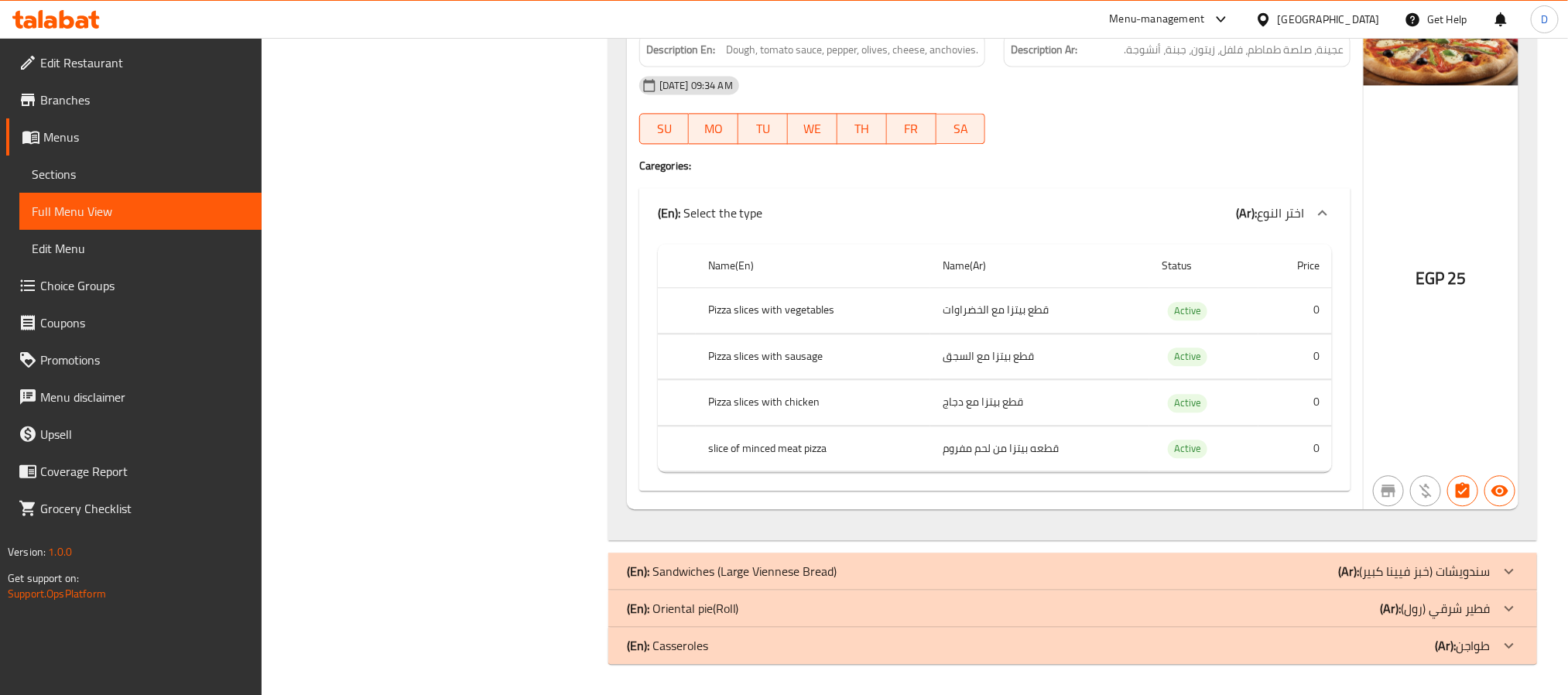
scroll to position [1859, 0]
click at [1286, 608] on div "(En): Oriental pie(Roll) (Ar): فطير شرقي (رول)" at bounding box center [1058, 607] width 863 height 18
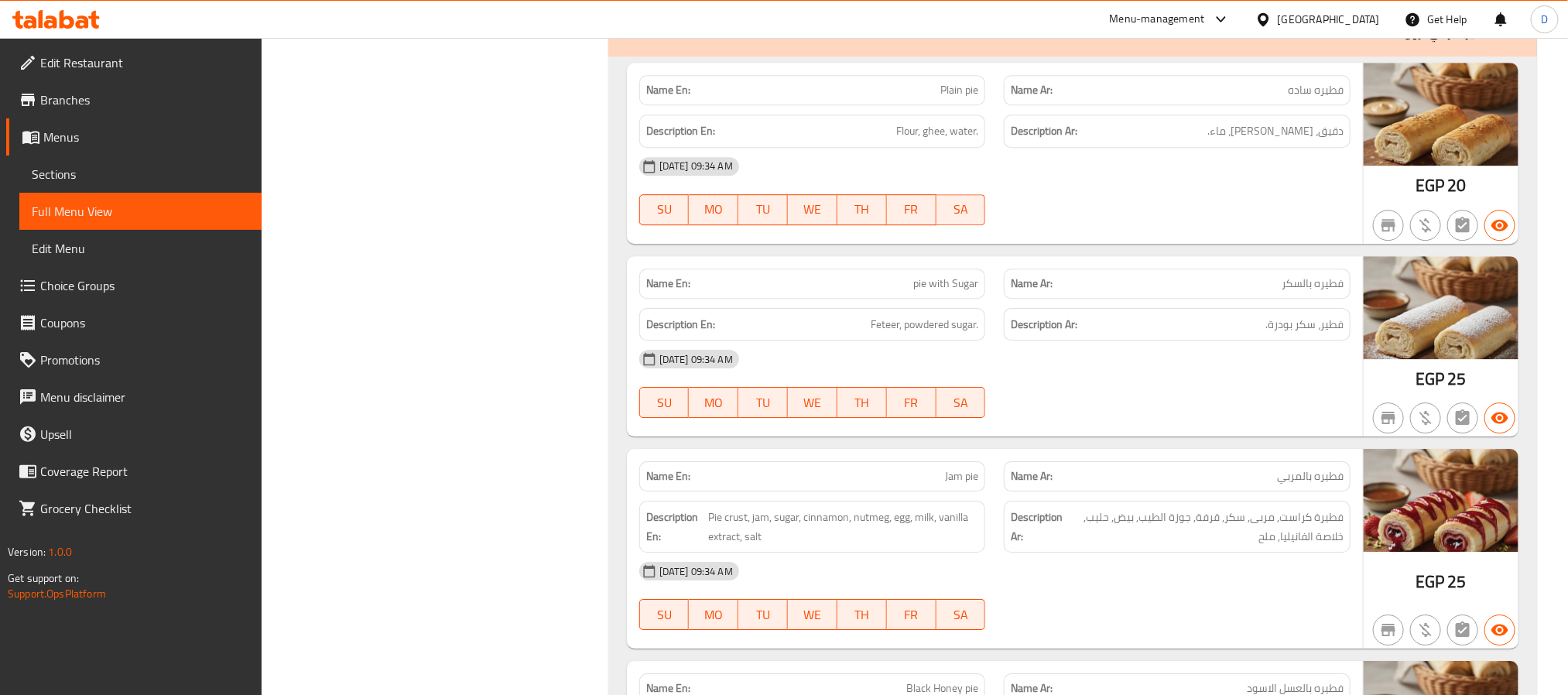
scroll to position [2324, 0]
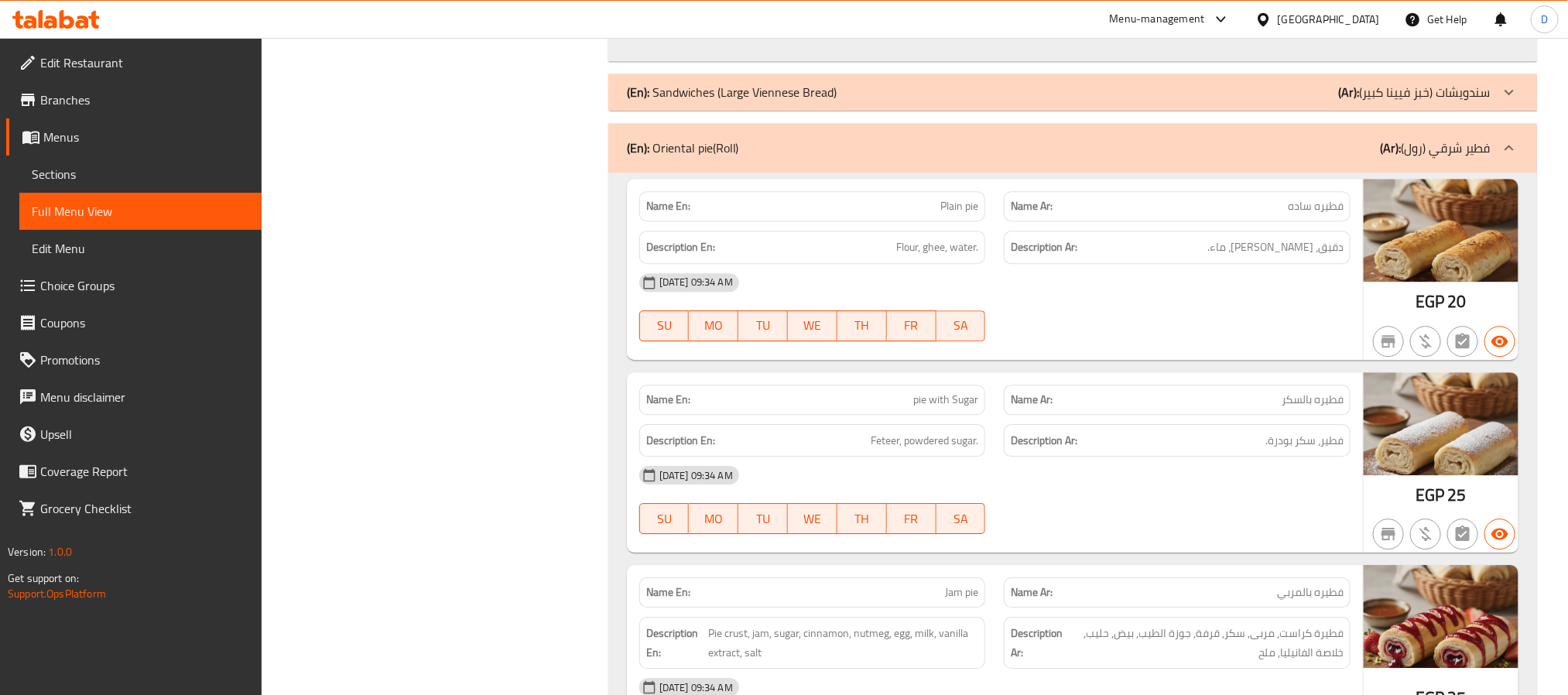
click at [1181, 494] on div "15-10-2025 09:34 AM" at bounding box center [995, 474] width 730 height 37
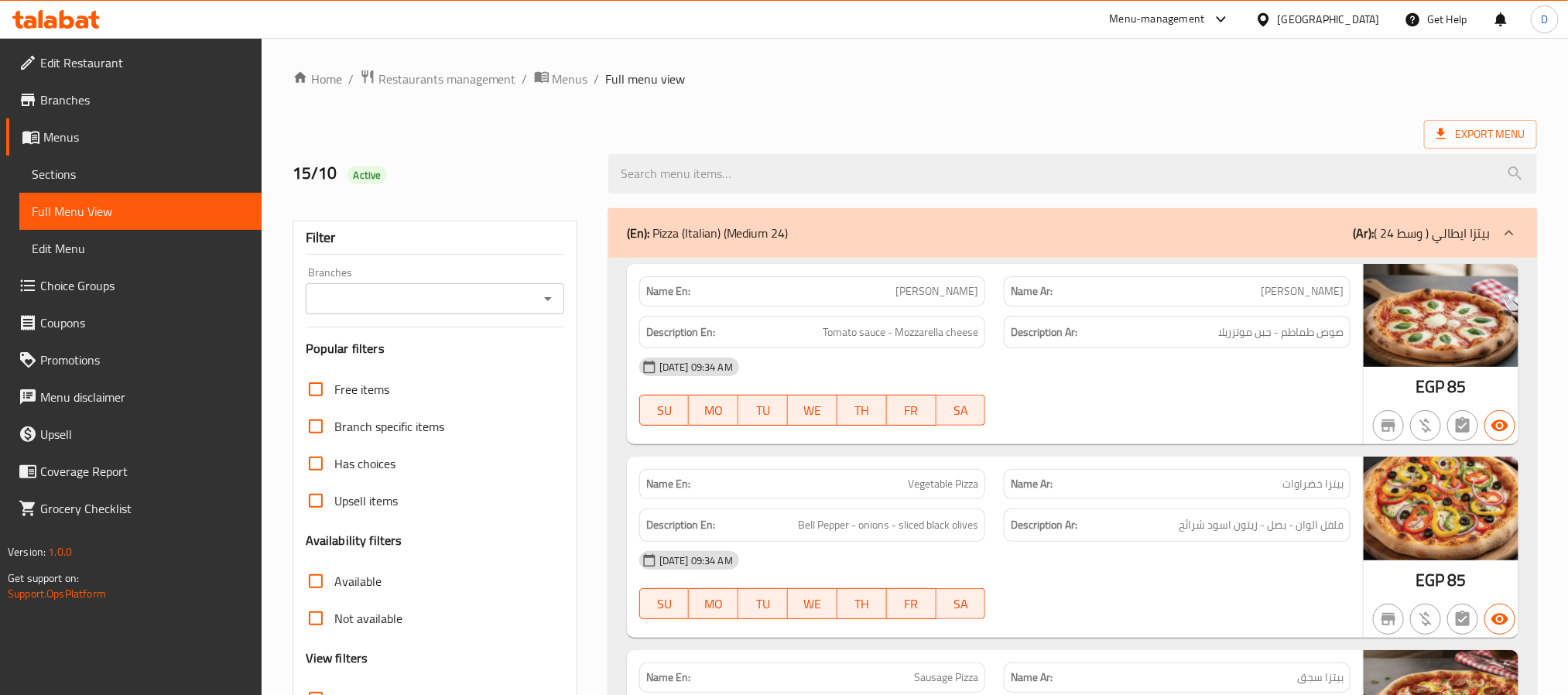
drag, startPoint x: 110, startPoint y: 161, endPoint x: 114, endPoint y: 141, distance: 20.4
click at [110, 161] on link "Sections" at bounding box center [141, 174] width 243 height 37
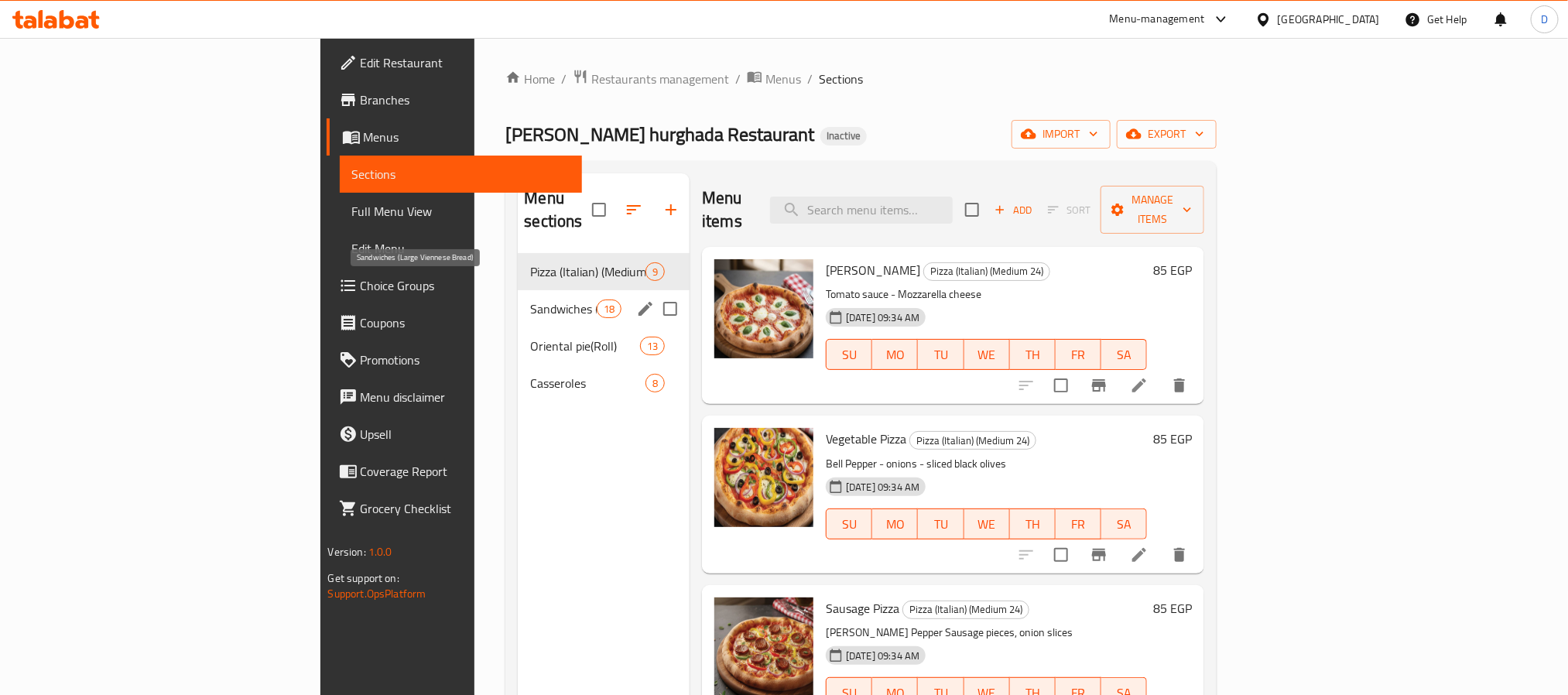
click at [530, 300] on span "Sandwiches (Large Viennese Bread)" at bounding box center [563, 308] width 66 height 18
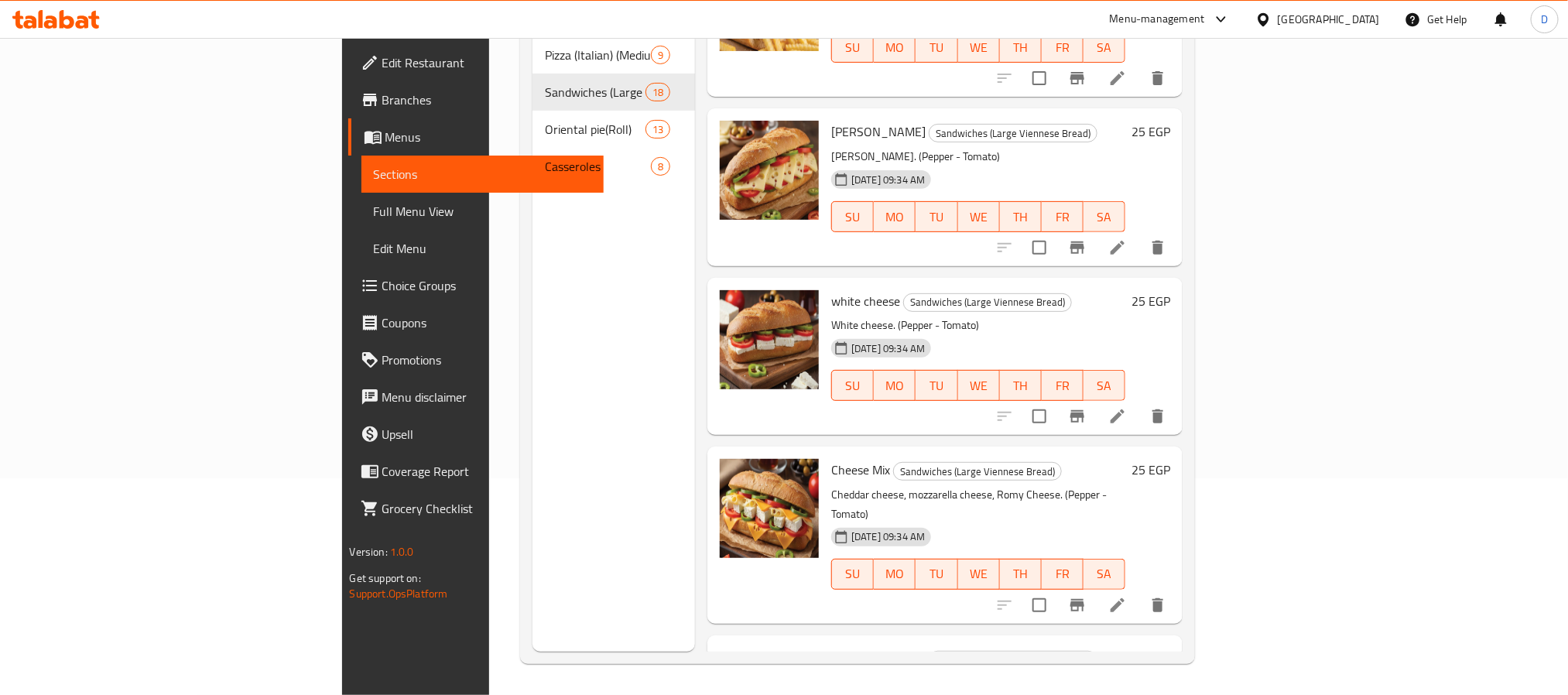
scroll to position [232, 0]
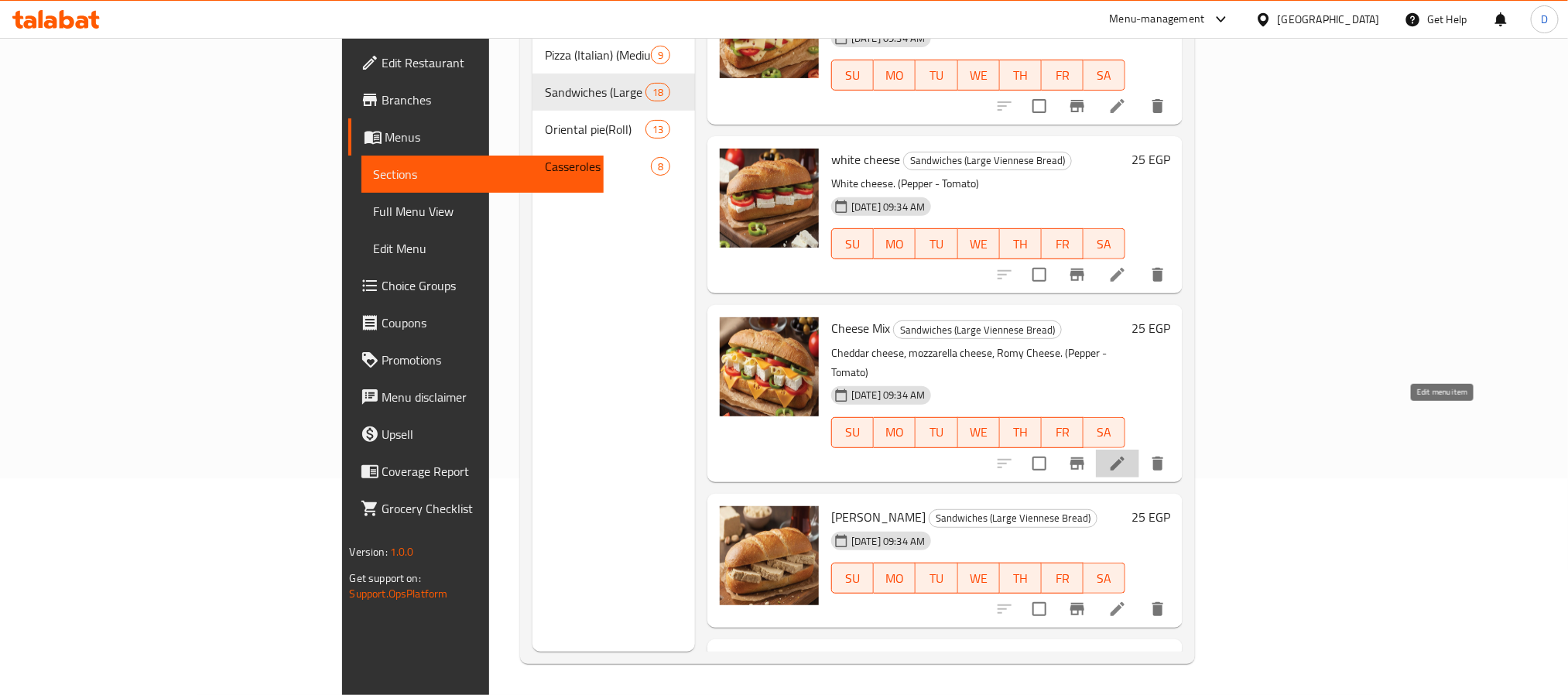
click at [1127, 454] on icon at bounding box center [1117, 463] width 18 height 18
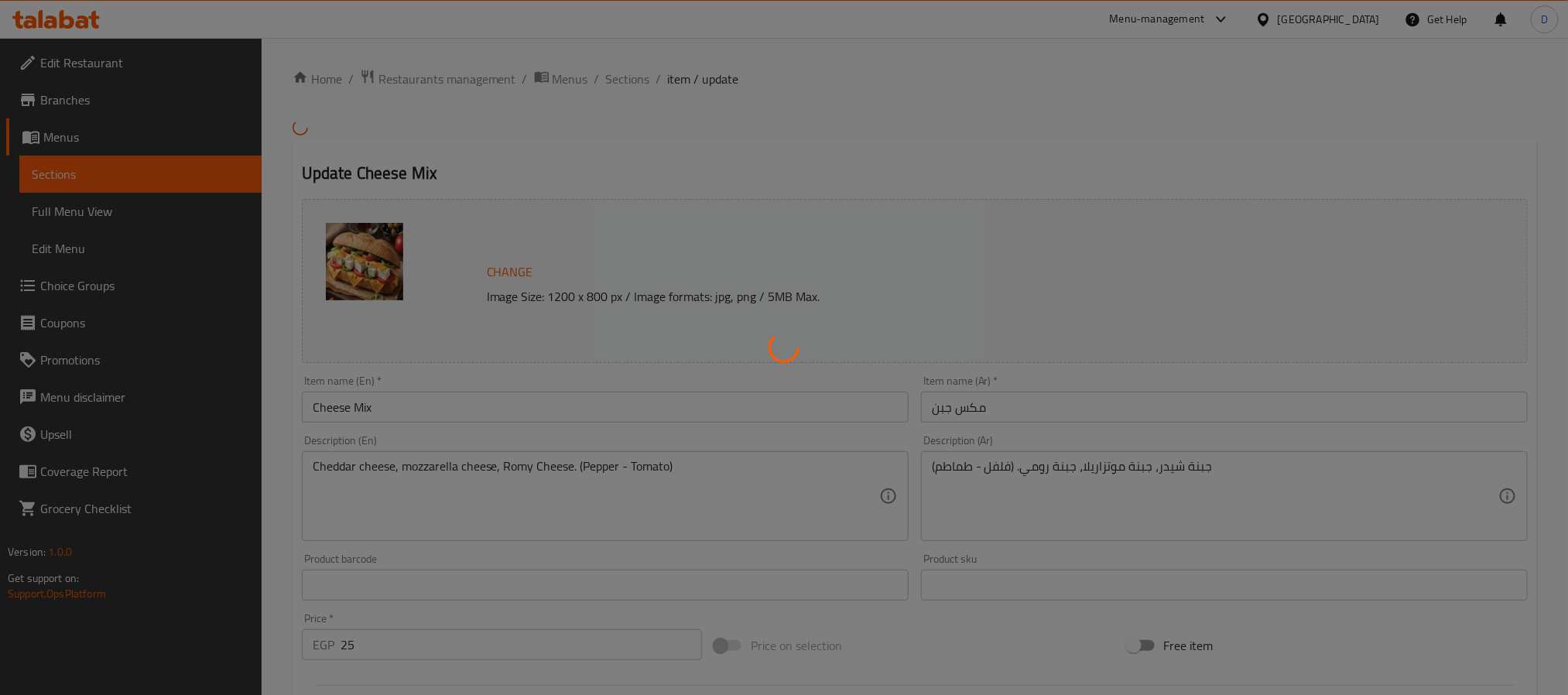
click at [579, 469] on div at bounding box center [784, 347] width 1568 height 695
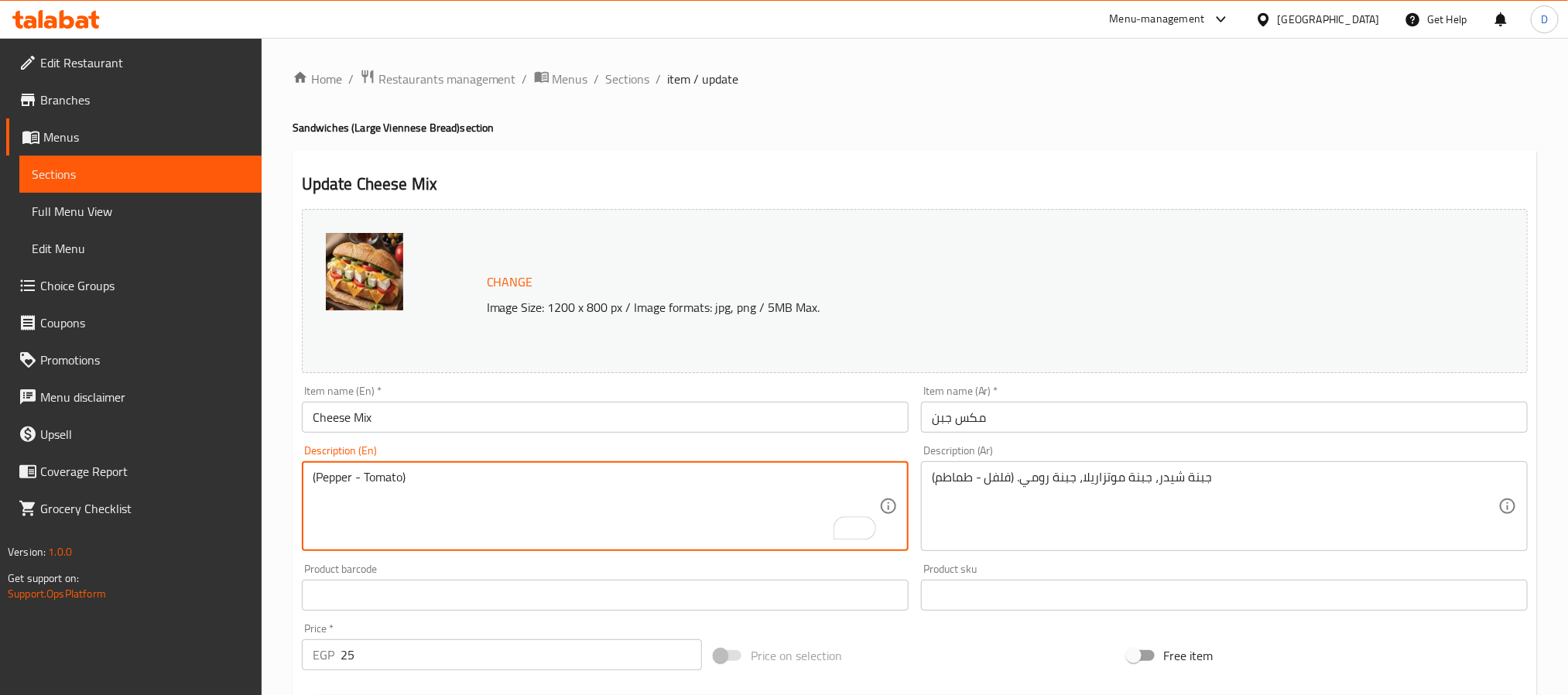
type textarea "(Pepper - Tomato)"
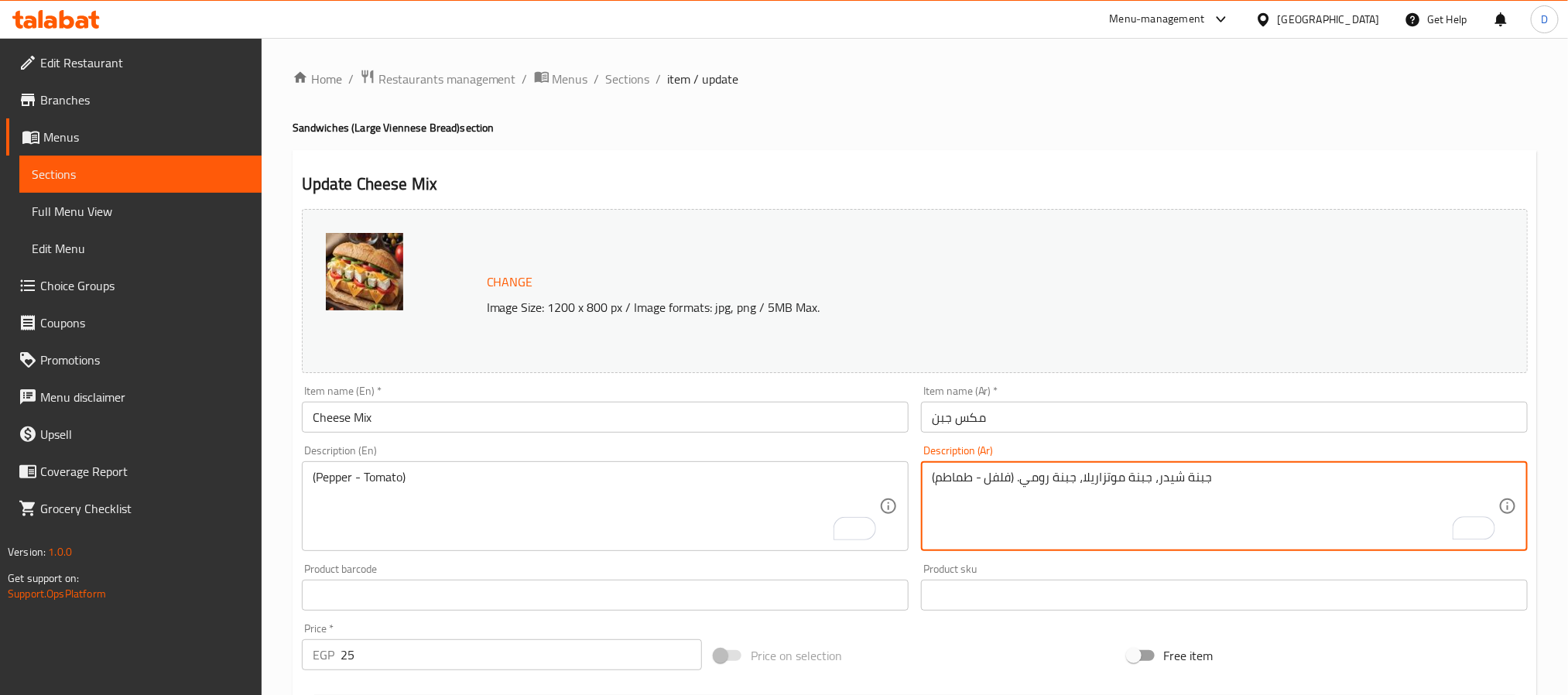
drag, startPoint x: 1170, startPoint y: 476, endPoint x: 1018, endPoint y: 474, distance: 152.0
type textarea "(فلفل - طماطم)"
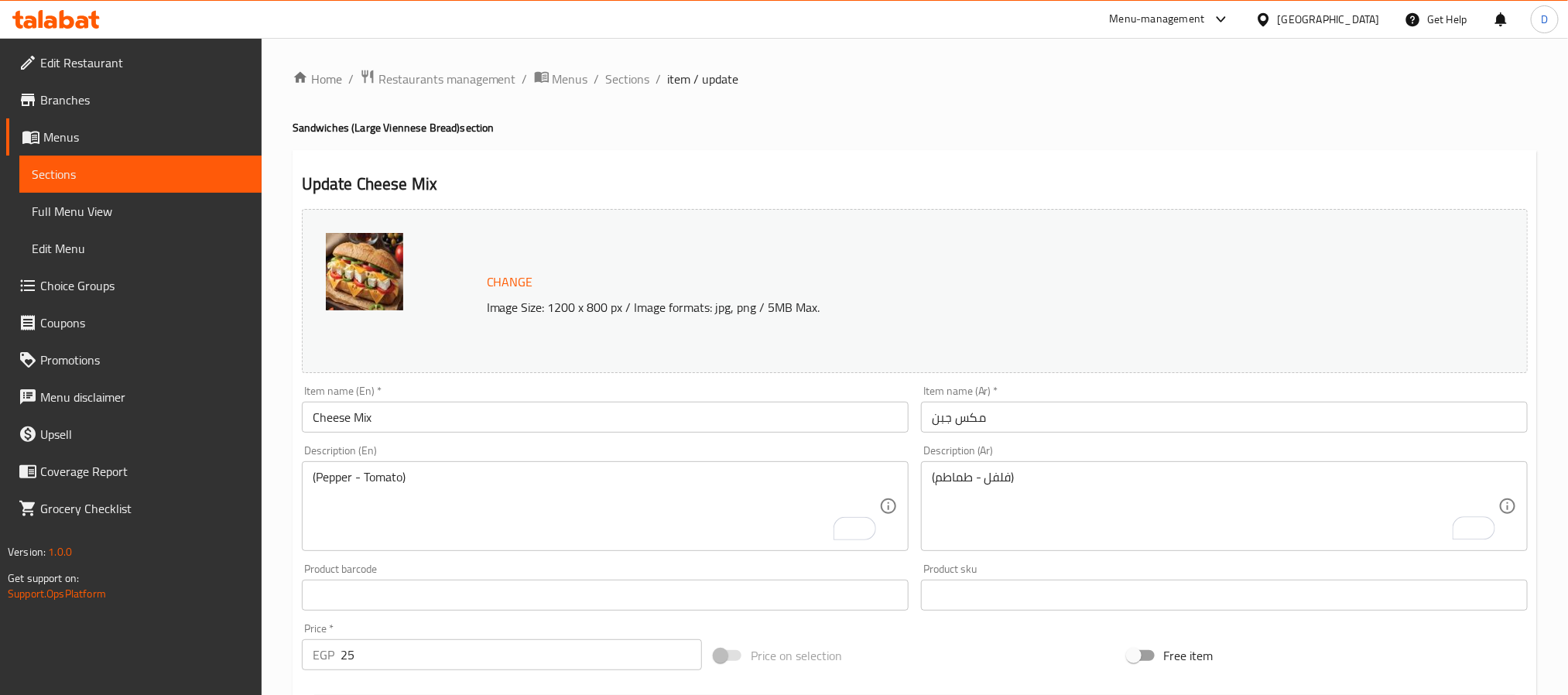
click at [1048, 410] on input "مكس جبن" at bounding box center [1224, 416] width 606 height 31
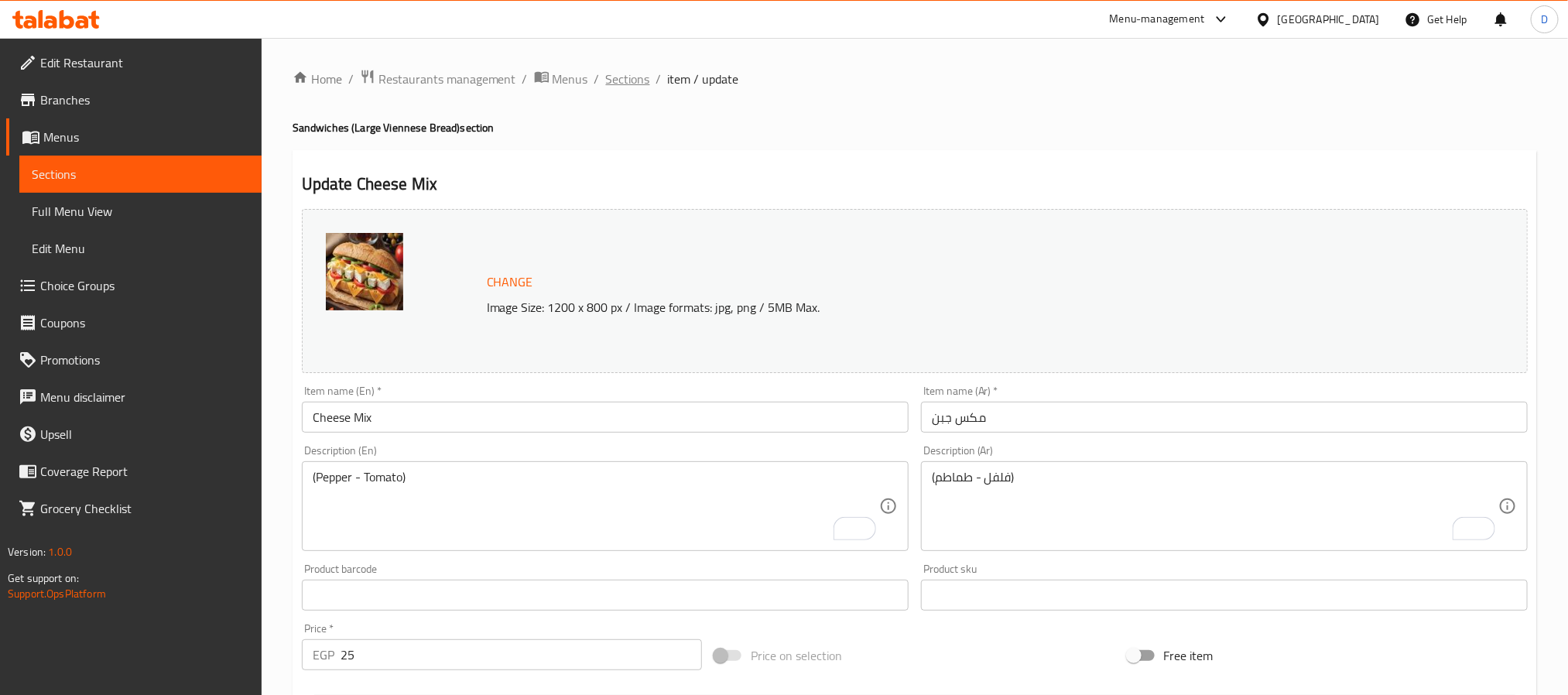
click at [645, 81] on span "Sections" at bounding box center [628, 78] width 44 height 18
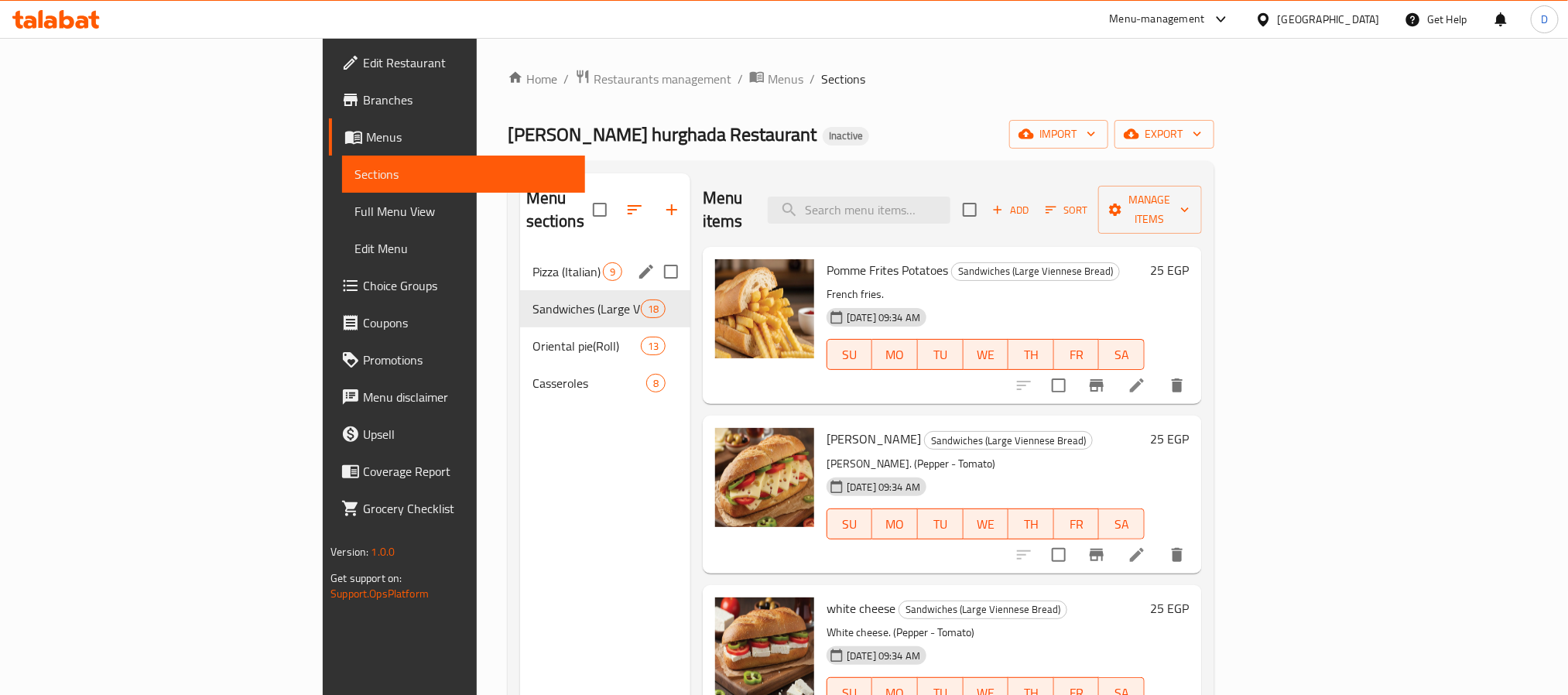
click at [520, 263] on div "Pizza (Italian) (Medium 24) 9" at bounding box center [606, 271] width 171 height 37
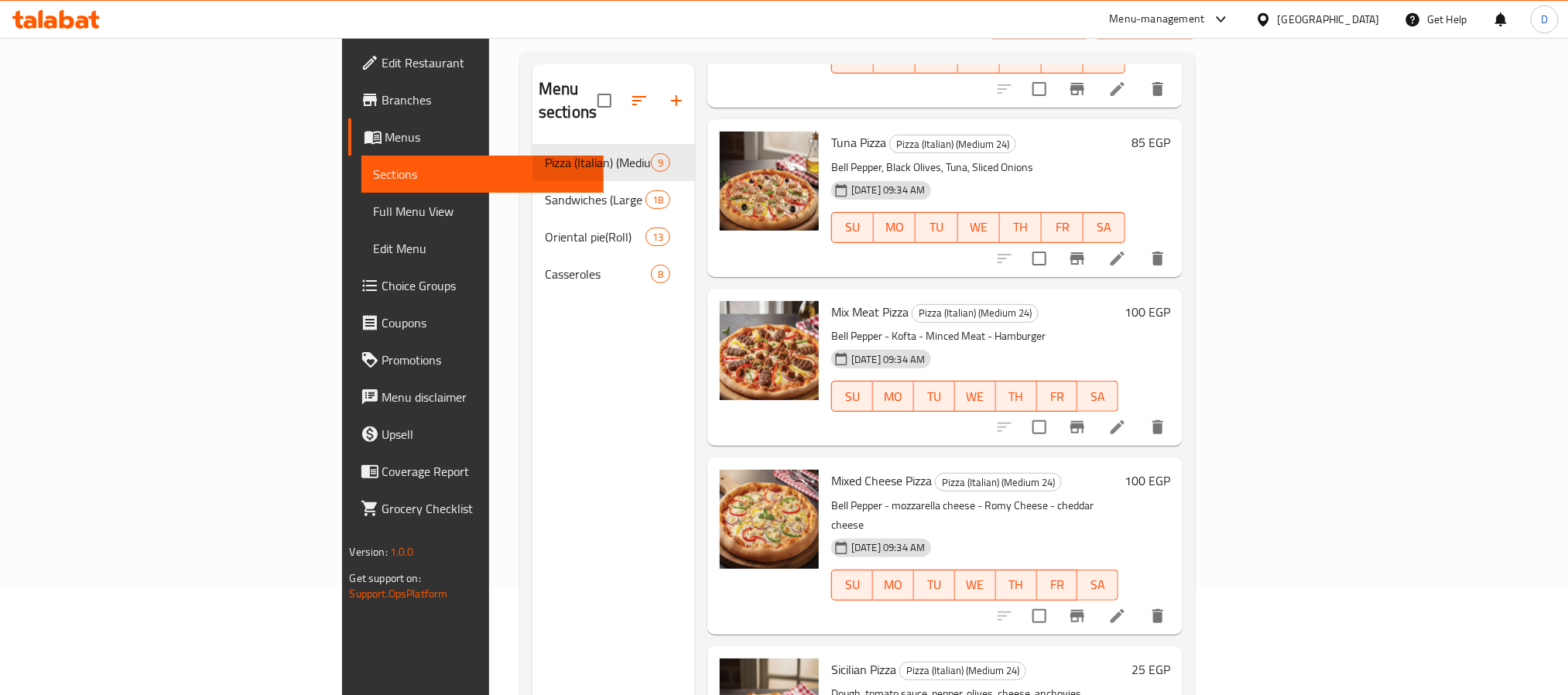
scroll to position [216, 0]
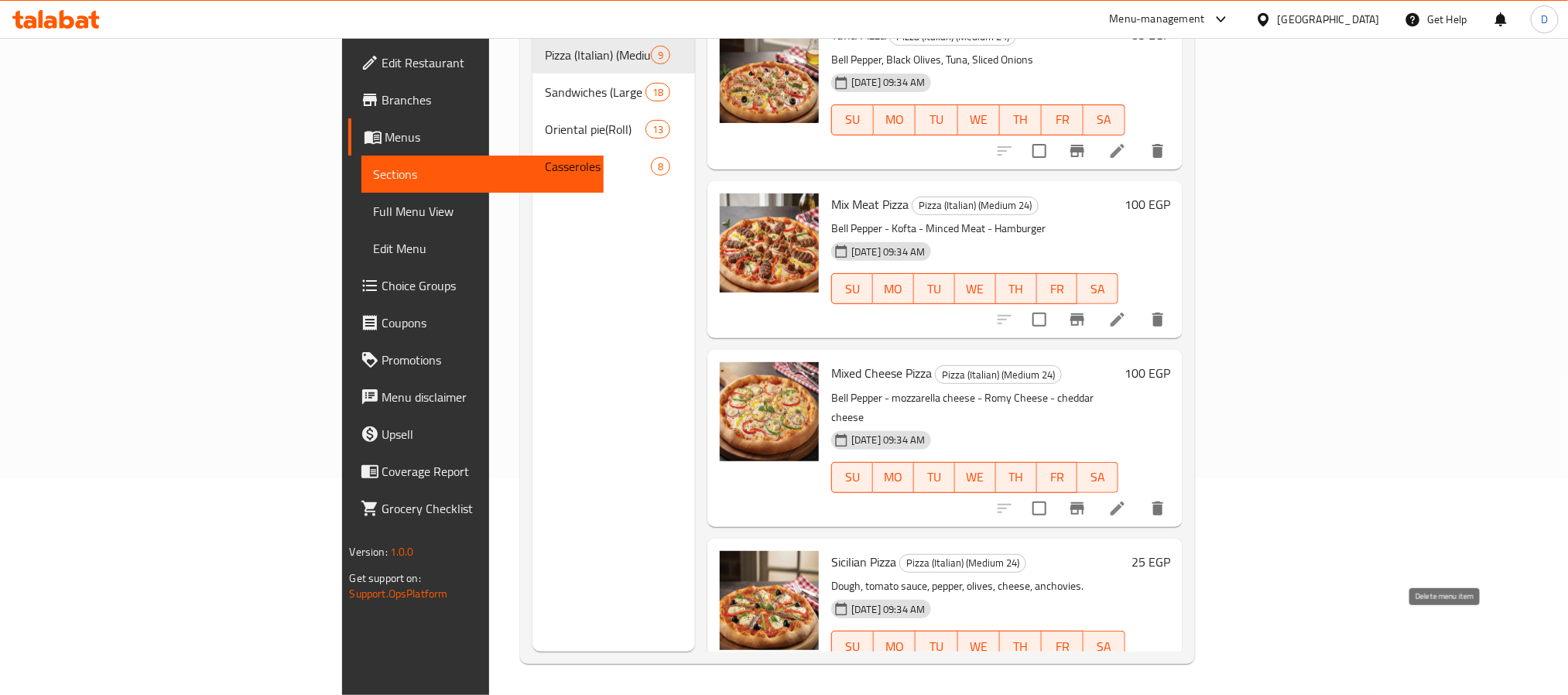
click at [1129, 668] on icon "delete" at bounding box center [1120, 677] width 18 height 18
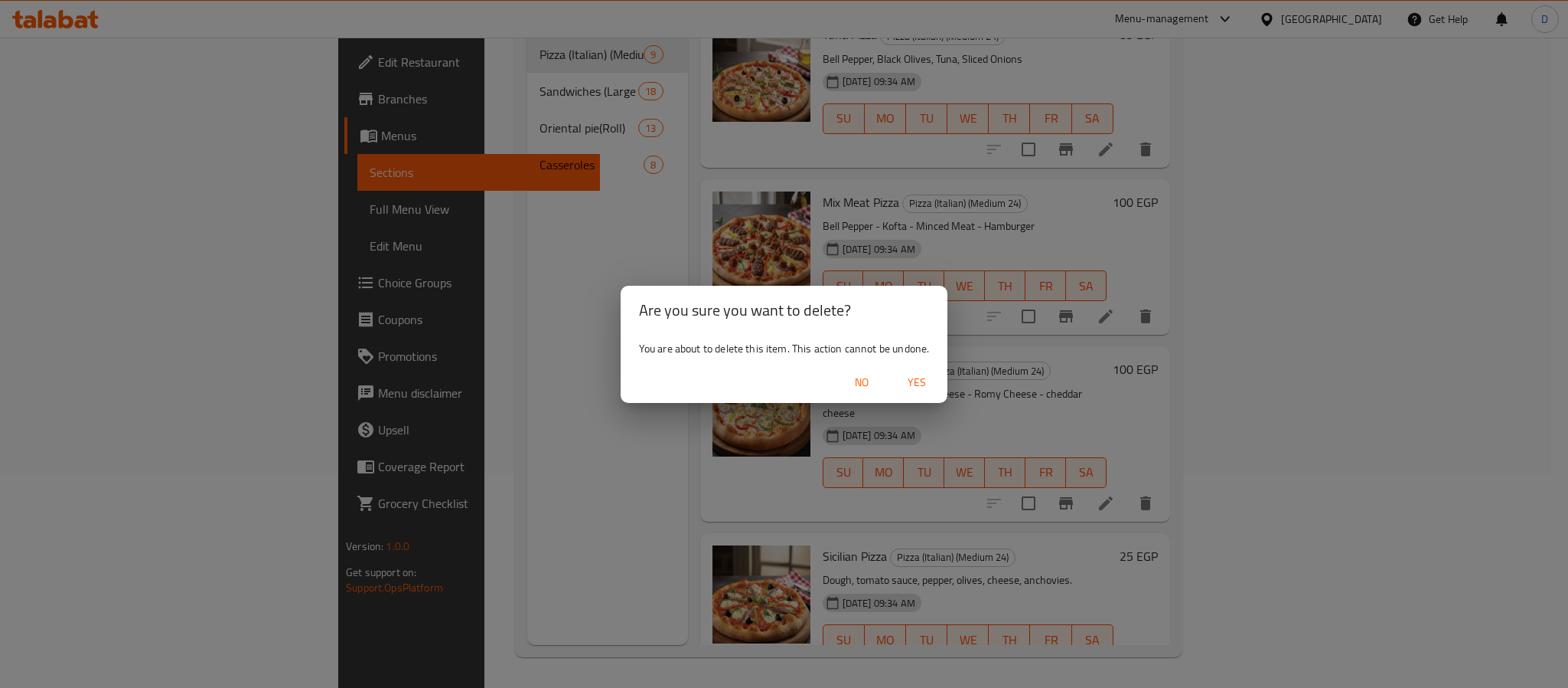
click at [932, 379] on span "Yes" at bounding box center [917, 383] width 37 height 19
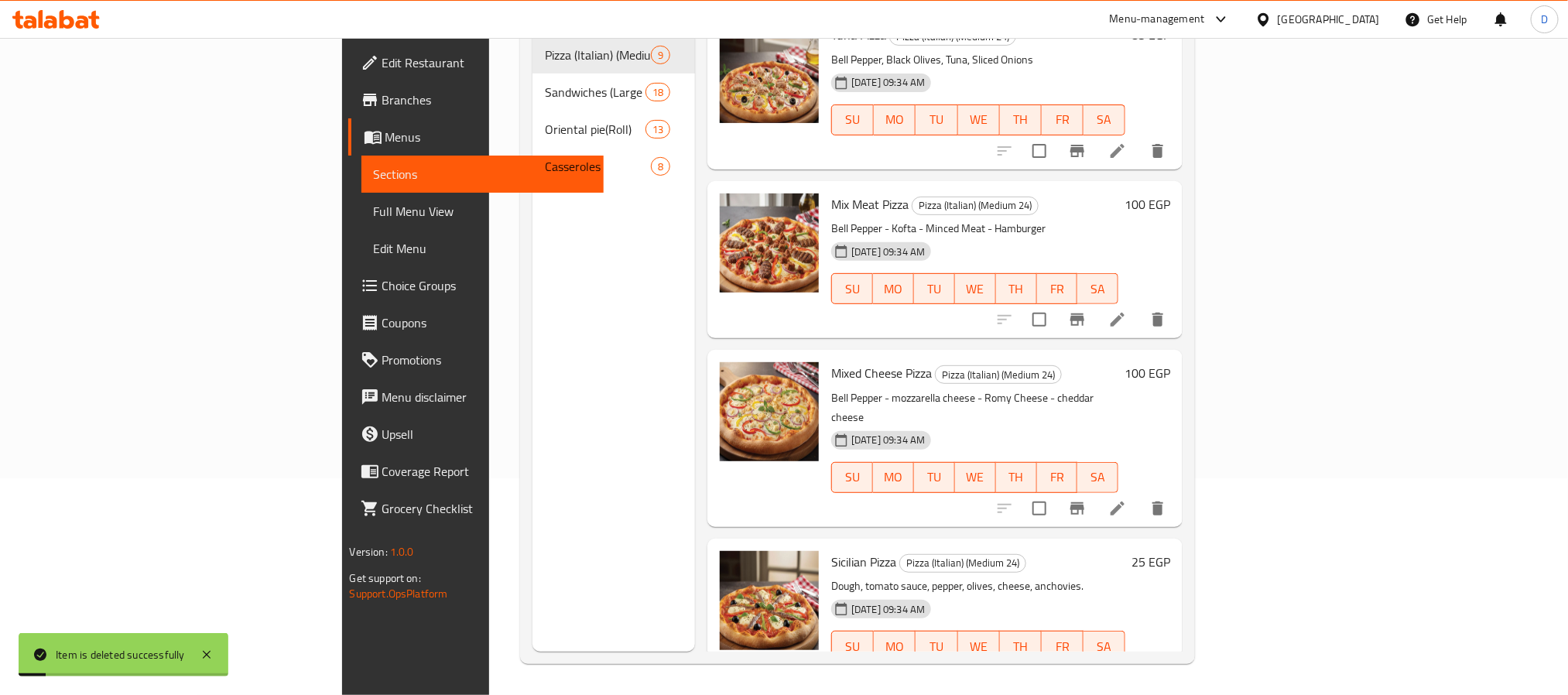
scroll to position [695, 0]
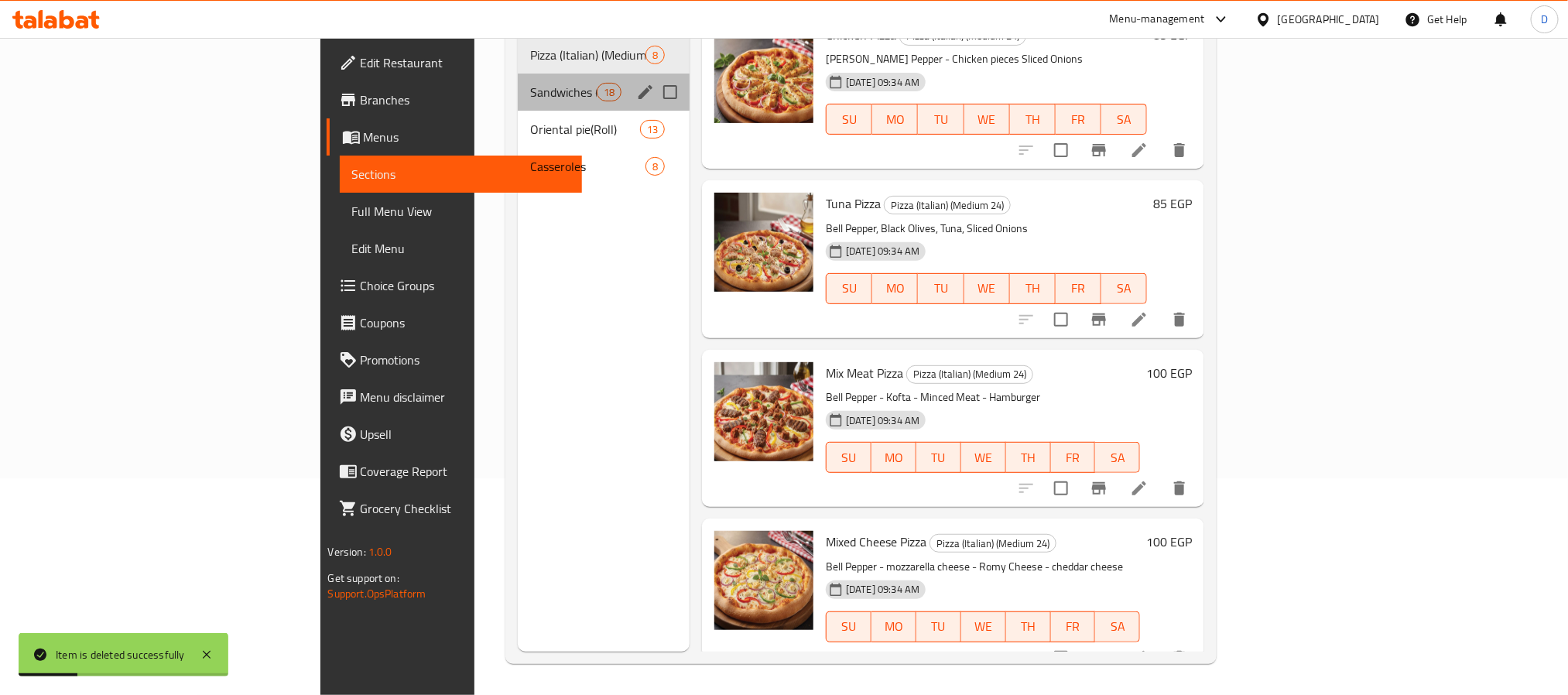
click at [518, 81] on div "Sandwiches (Large Viennese Bread) 18" at bounding box center [603, 92] width 171 height 37
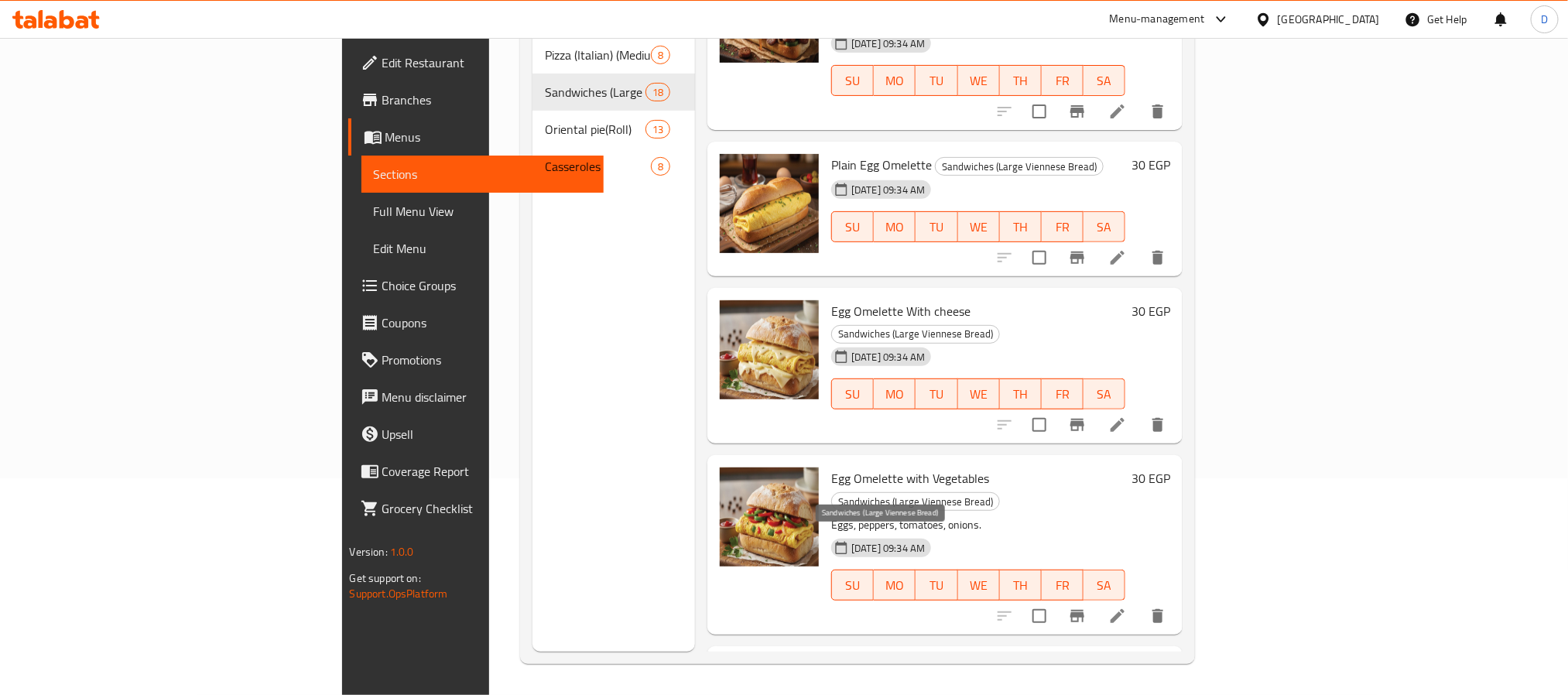
scroll to position [1386, 0]
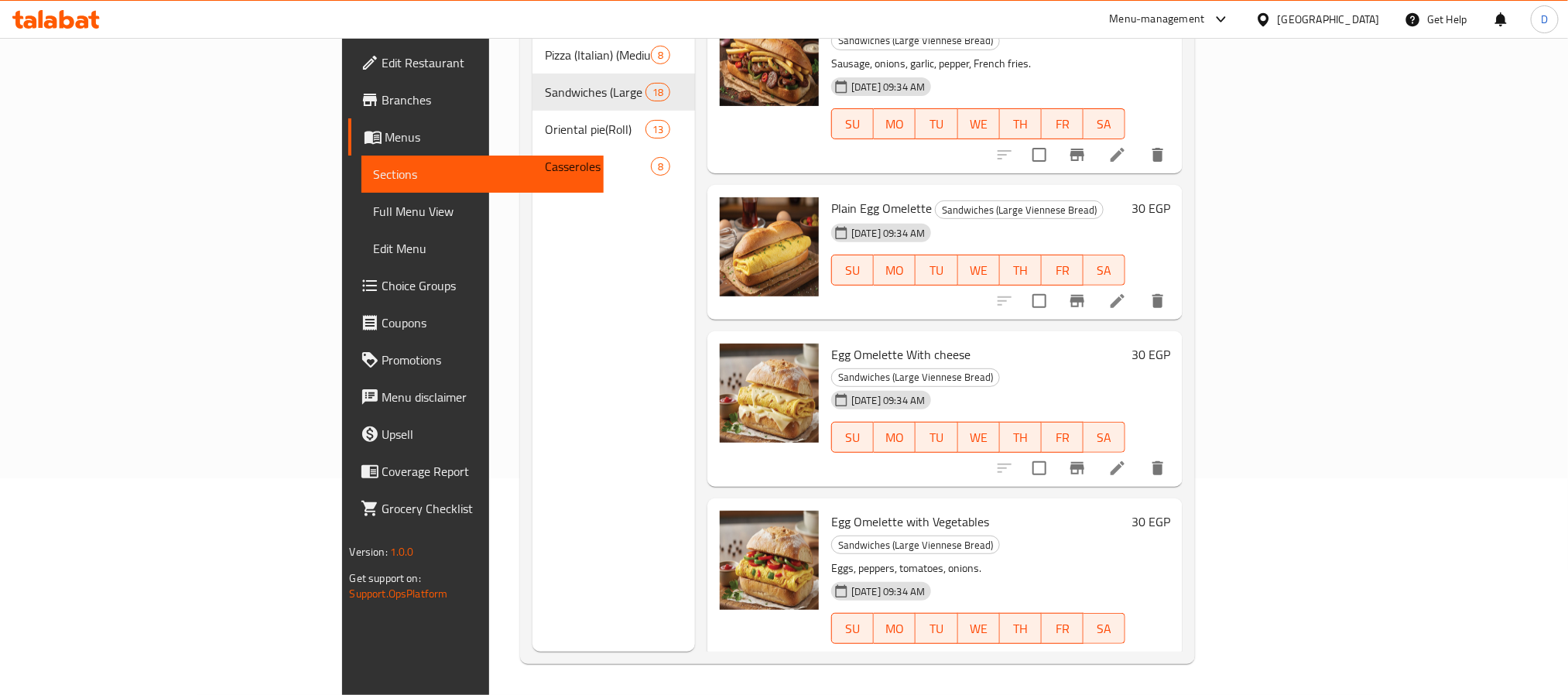
click at [831, 343] on span "Egg Omelette With cheese" at bounding box center [901, 354] width 139 height 23
copy h6 "Egg Omelette With cheese"
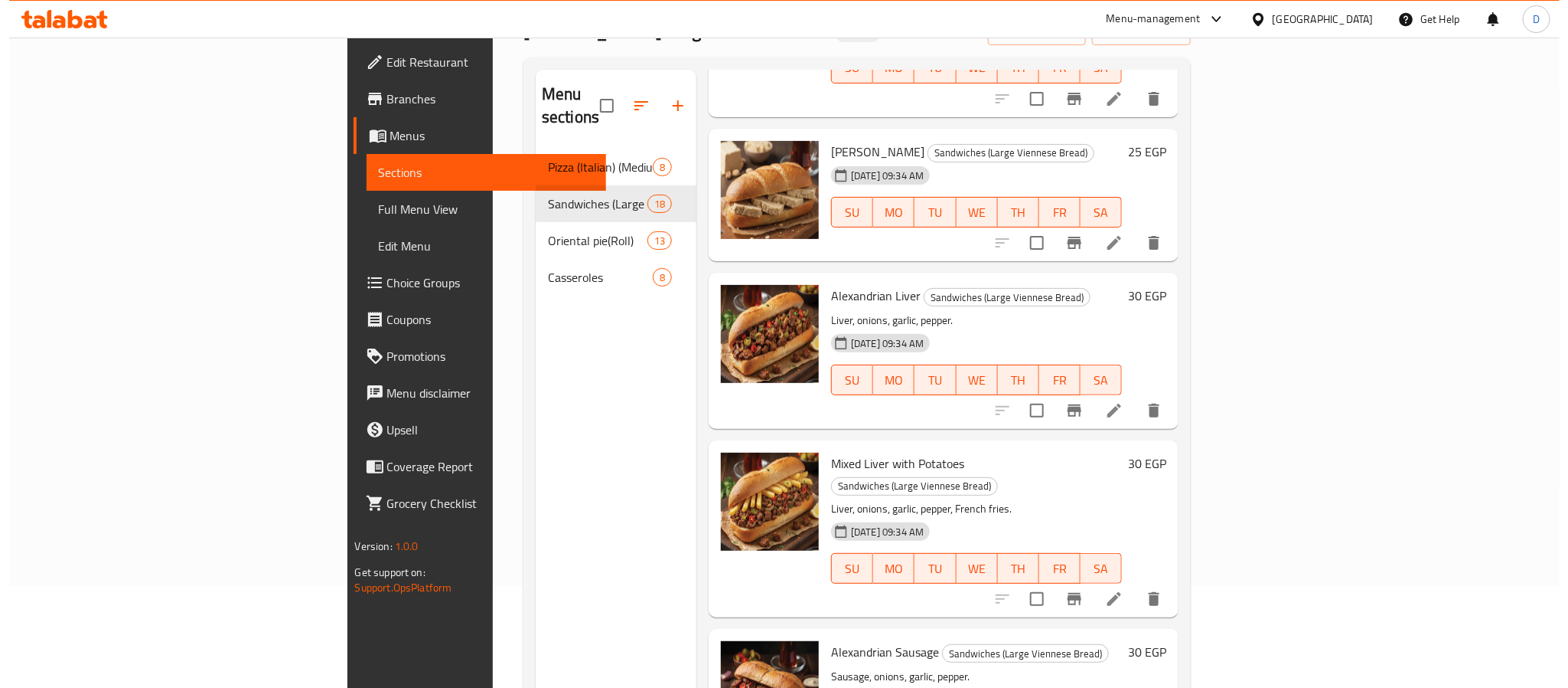
scroll to position [0, 0]
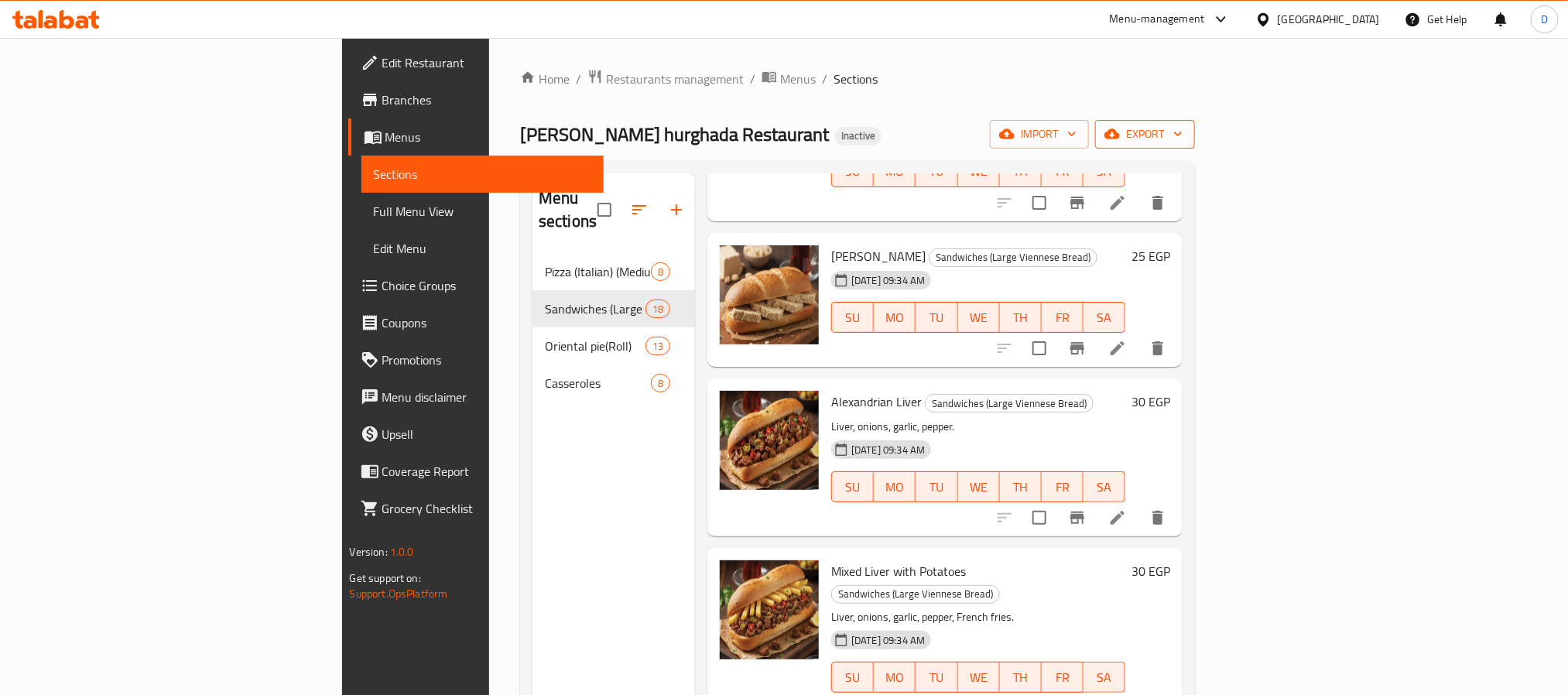
click at [1186, 128] on icon "button" at bounding box center [1178, 134] width 16 height 16
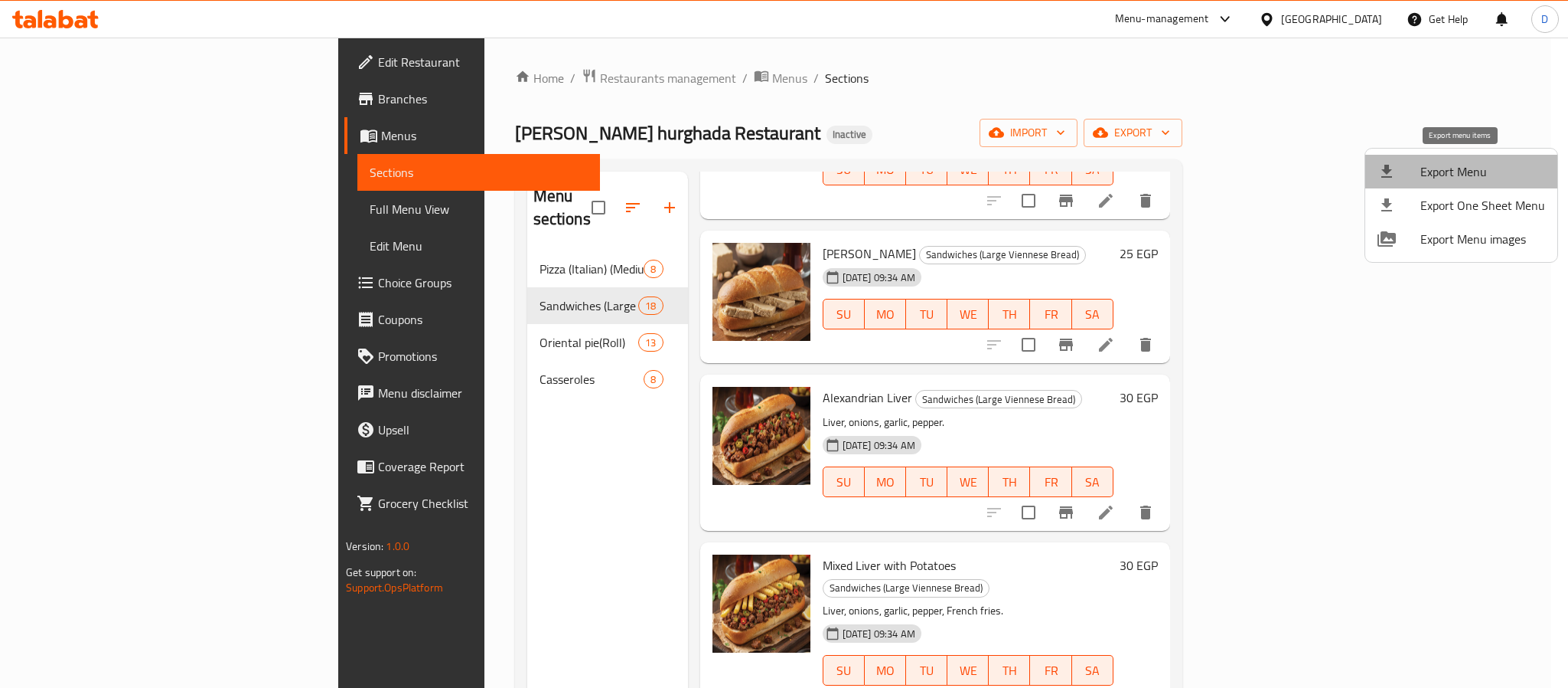
click at [1487, 184] on li "Export Menu" at bounding box center [1461, 171] width 192 height 34
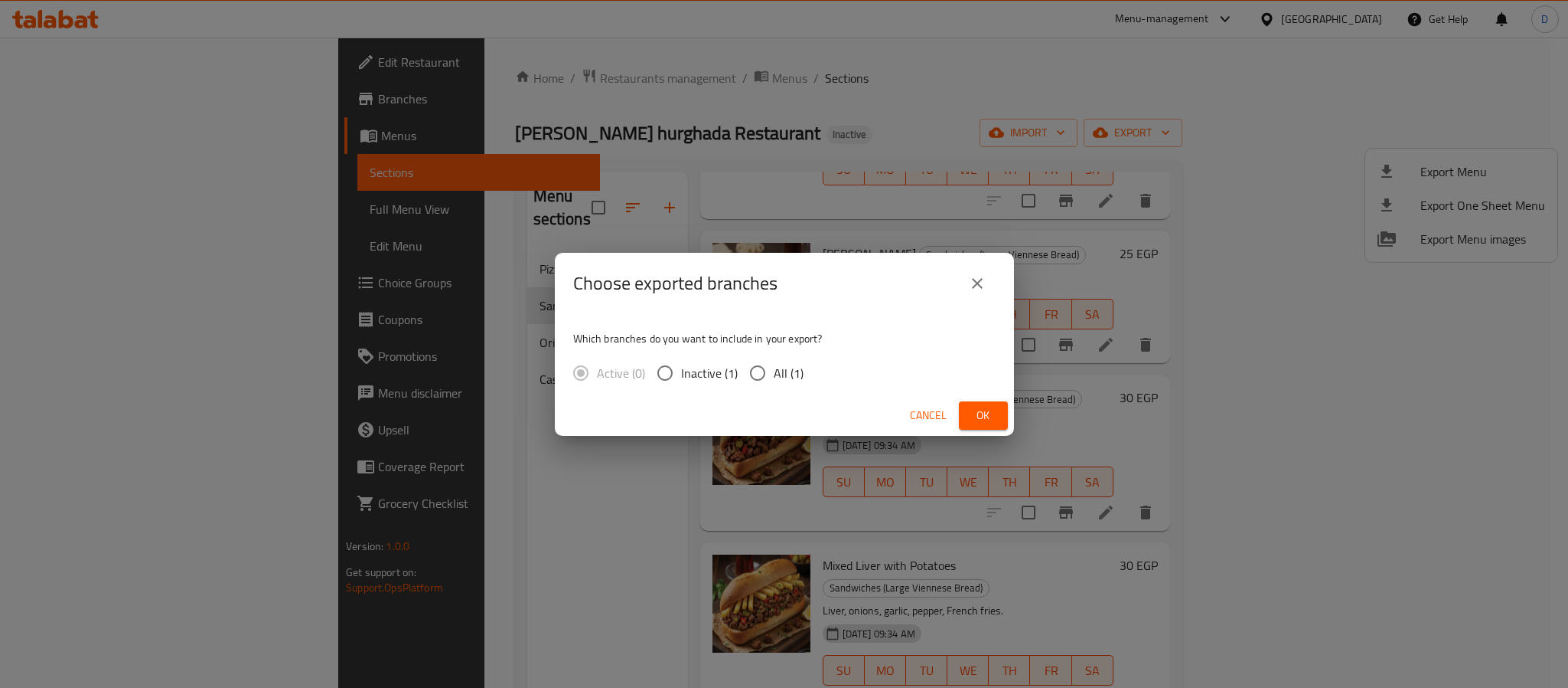
click at [980, 418] on span "Ok" at bounding box center [983, 416] width 24 height 19
